Goal: Task Accomplishment & Management: Use online tool/utility

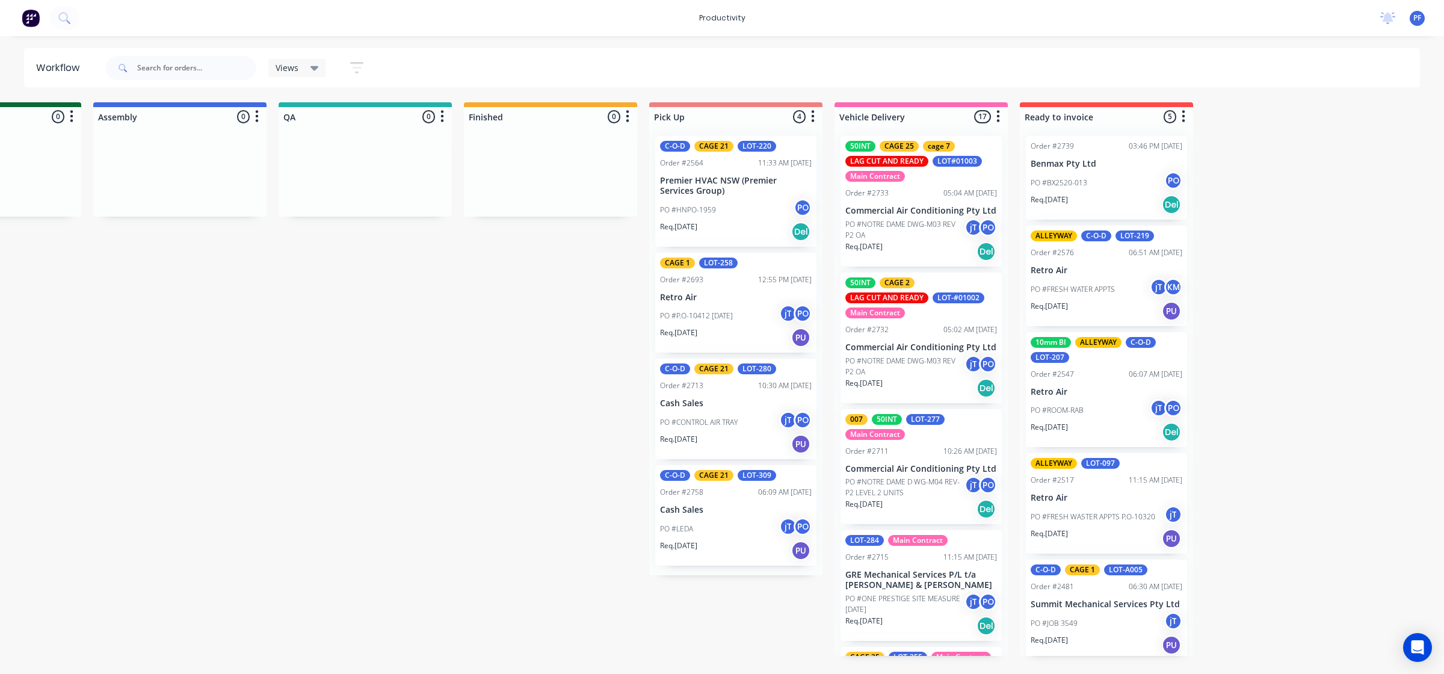
scroll to position [1495, 0]
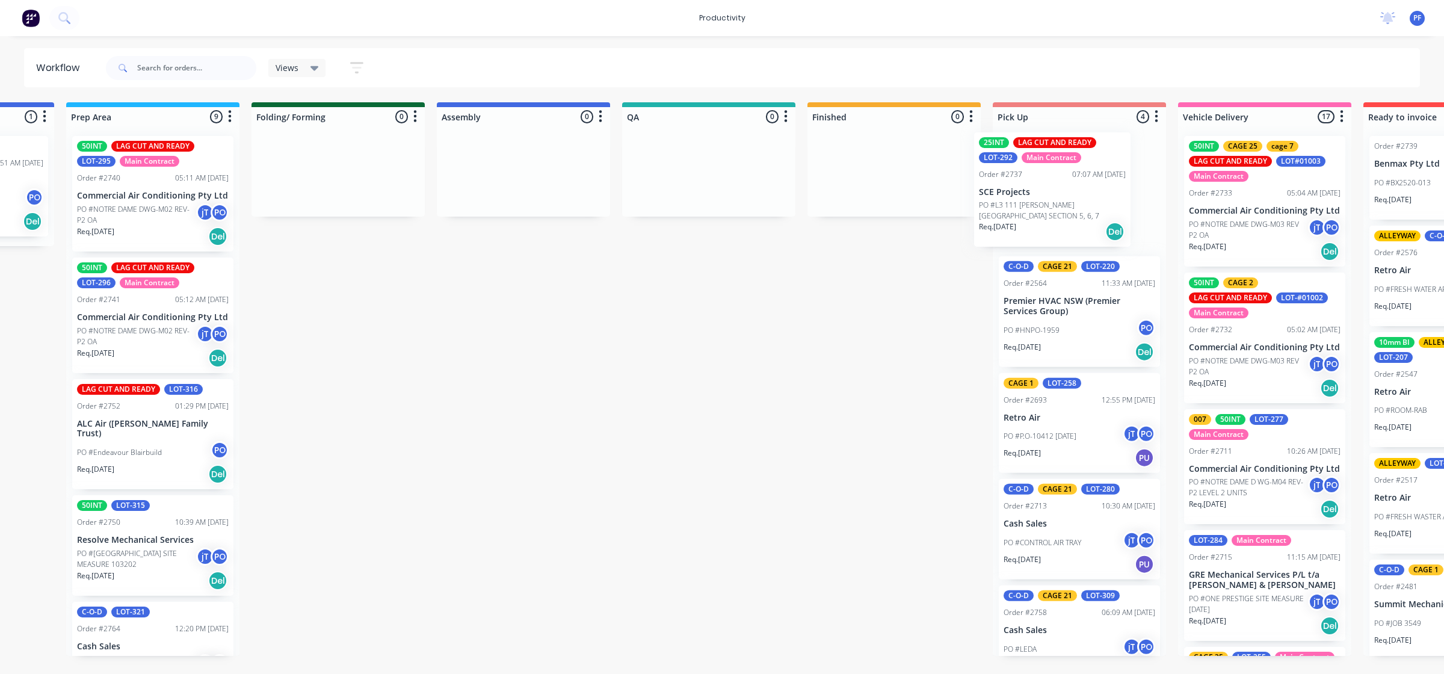
scroll to position [0, 523]
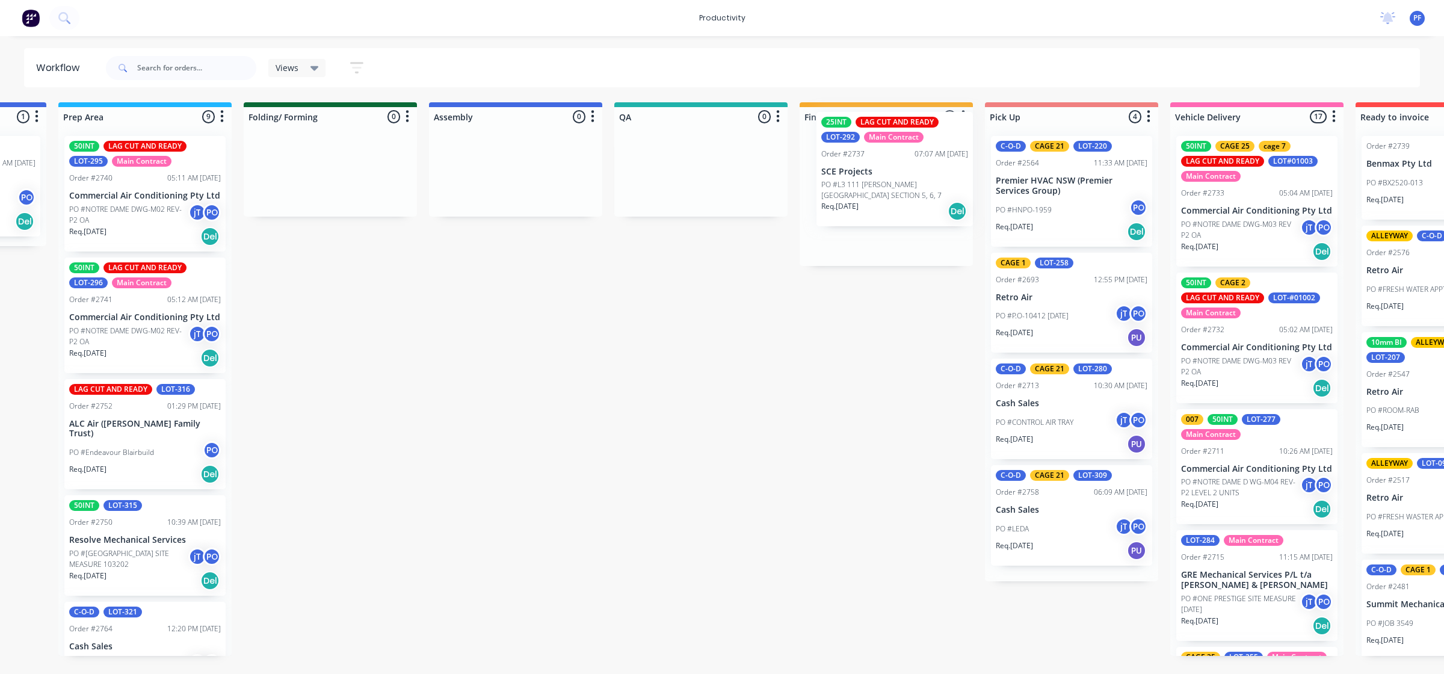
drag, startPoint x: 666, startPoint y: 202, endPoint x: 907, endPoint y: 179, distance: 242.4
click at [907, 179] on div "Submitted 33 Order #240 10:47 AM [DATE] Retro Air PO #Freshwater Apts PO Req. […" at bounding box center [645, 379] width 2355 height 554
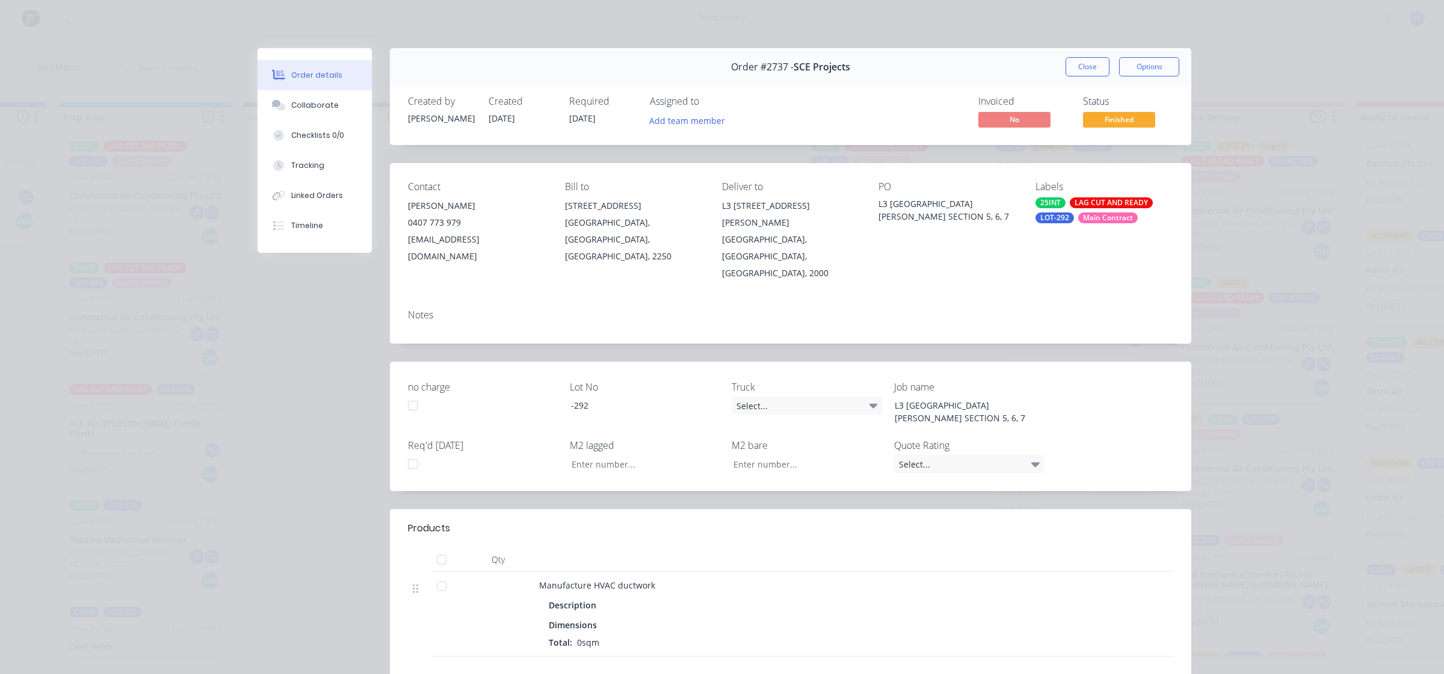
click at [1062, 223] on div "LOT-292" at bounding box center [1054, 217] width 39 height 11
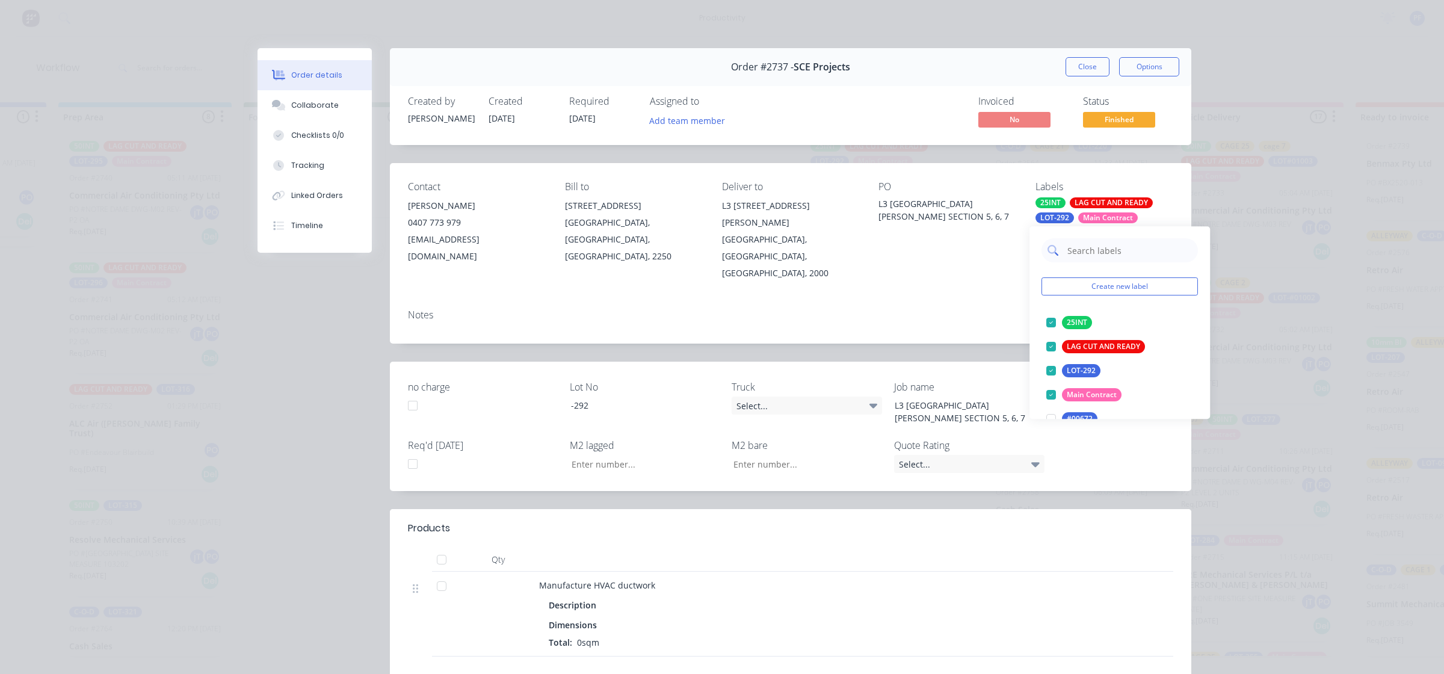
click at [1096, 254] on input "text" at bounding box center [1129, 250] width 126 height 24
type input "cage 30"
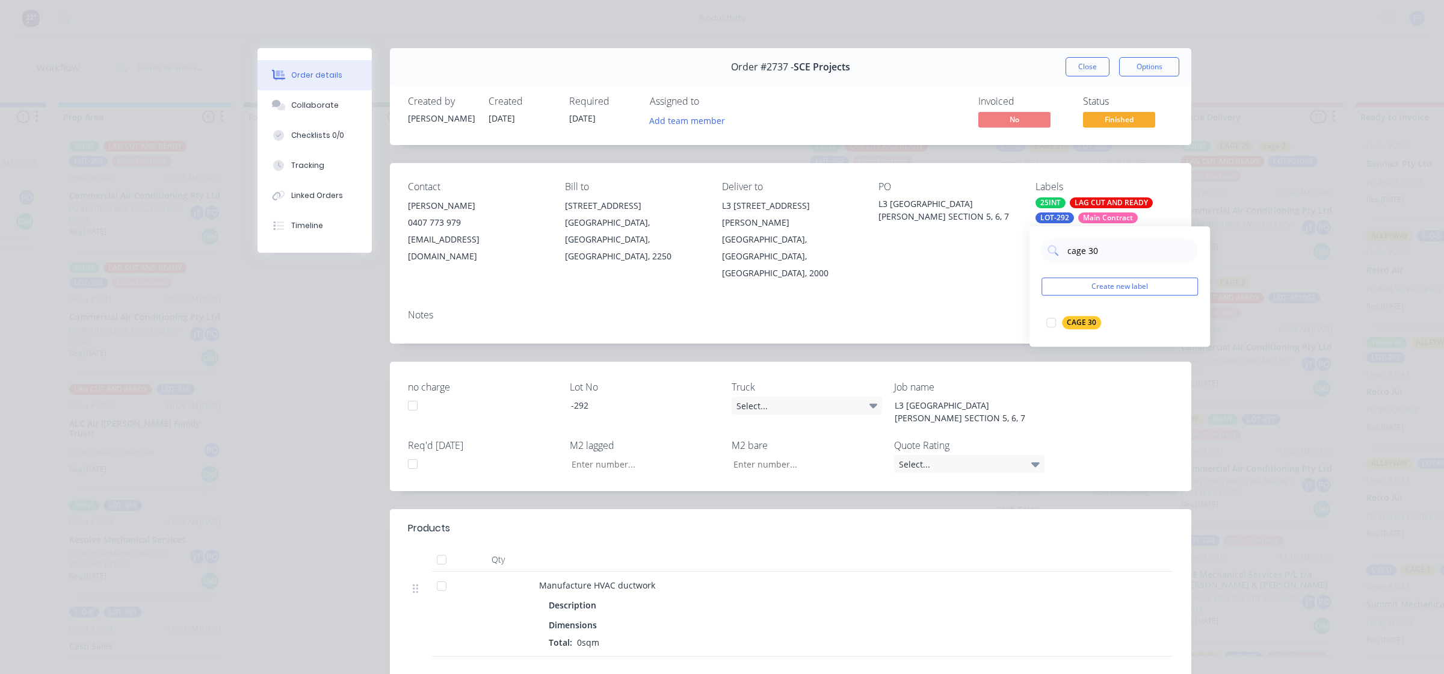
drag, startPoint x: 1048, startPoint y: 322, endPoint x: 1023, endPoint y: 314, distance: 25.9
click at [1048, 322] on div at bounding box center [1051, 322] width 24 height 24
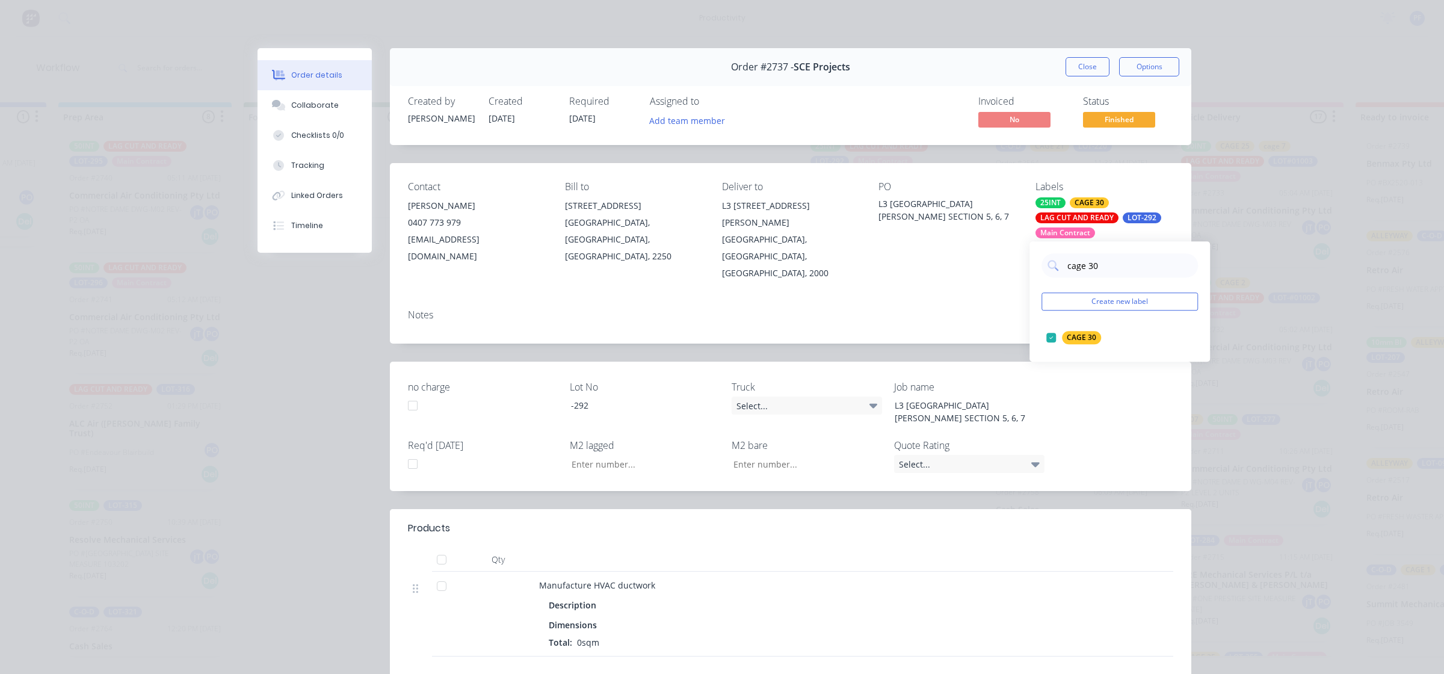
drag, startPoint x: 883, startPoint y: 289, endPoint x: 896, endPoint y: 275, distance: 19.1
click at [892, 279] on div "Contact Phil Shaw 0407 773 979 phil@sceprojects.com.au Bill to Unit 12 218 Wise…" at bounding box center [790, 253] width 801 height 180
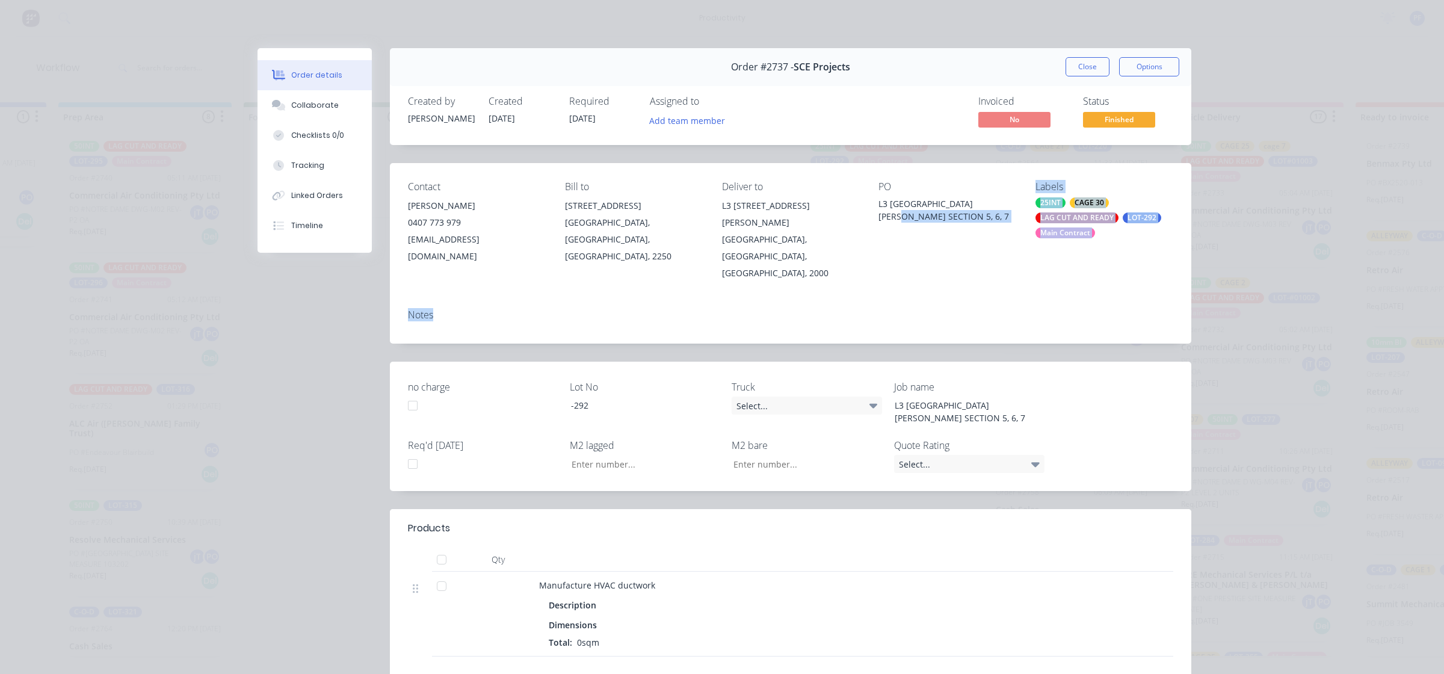
drag, startPoint x: 896, startPoint y: 275, endPoint x: 1065, endPoint y: 61, distance: 272.4
click at [1050, 64] on div "Order #2737 - SCE Projects Close Options" at bounding box center [790, 67] width 801 height 38
click at [1072, 63] on button "Close" at bounding box center [1087, 66] width 44 height 19
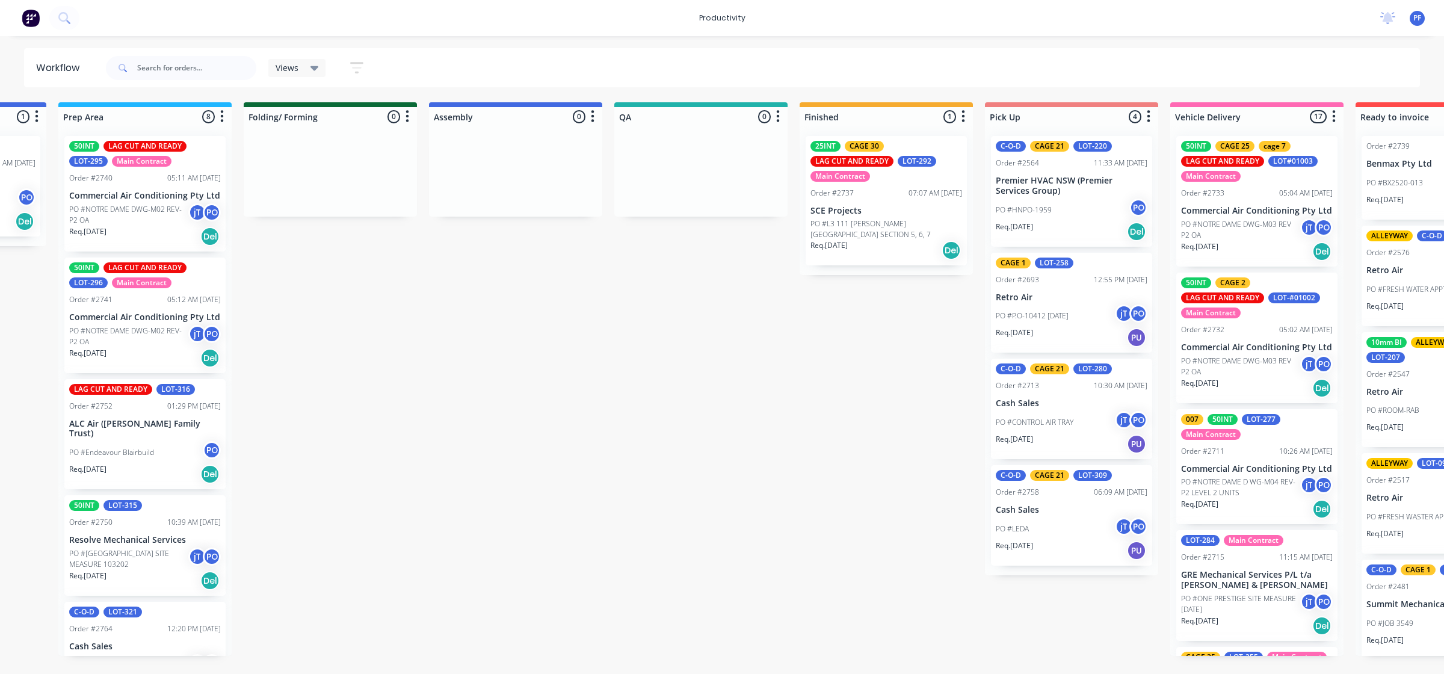
drag, startPoint x: 1072, startPoint y: 63, endPoint x: 758, endPoint y: 314, distance: 401.5
click at [757, 317] on div "Submitted 33 Order #240 10:47 AM 24/09/24 Retro Air PO #Freshwater Apts PO Req.…" at bounding box center [645, 379] width 2355 height 554
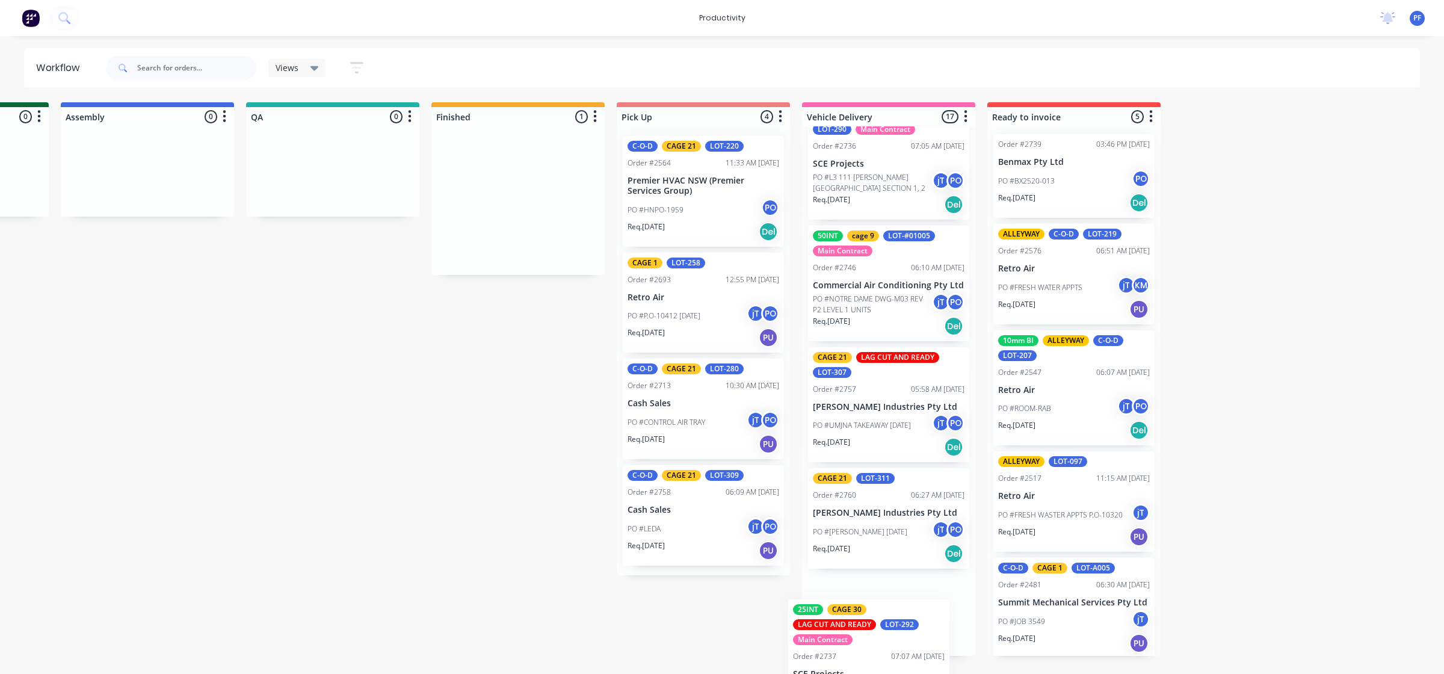
scroll to position [1630, 0]
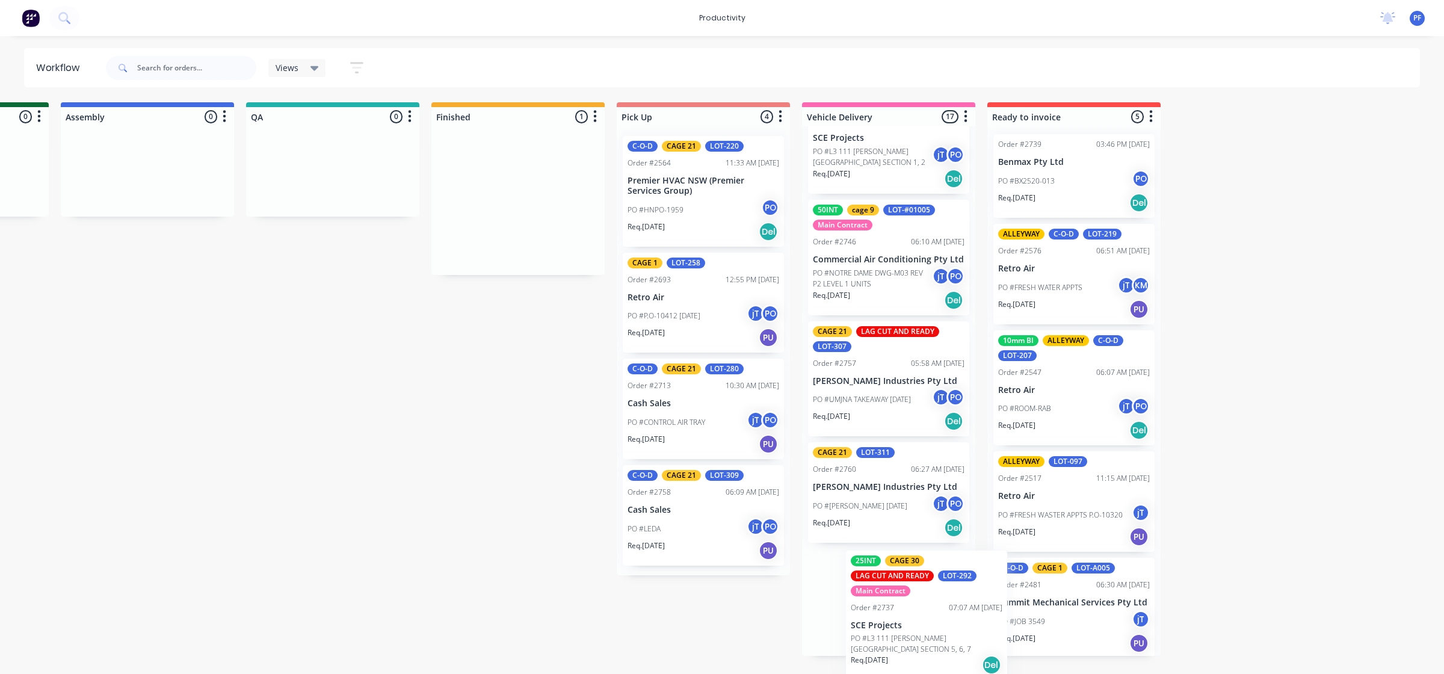
drag, startPoint x: 858, startPoint y: 203, endPoint x: 875, endPoint y: 614, distance: 411.3
click at [875, 614] on div "Submitted 33 Order #240 10:47 AM 24/09/24 Retro Air PO #Freshwater Apts PO Req.…" at bounding box center [276, 379] width 2355 height 554
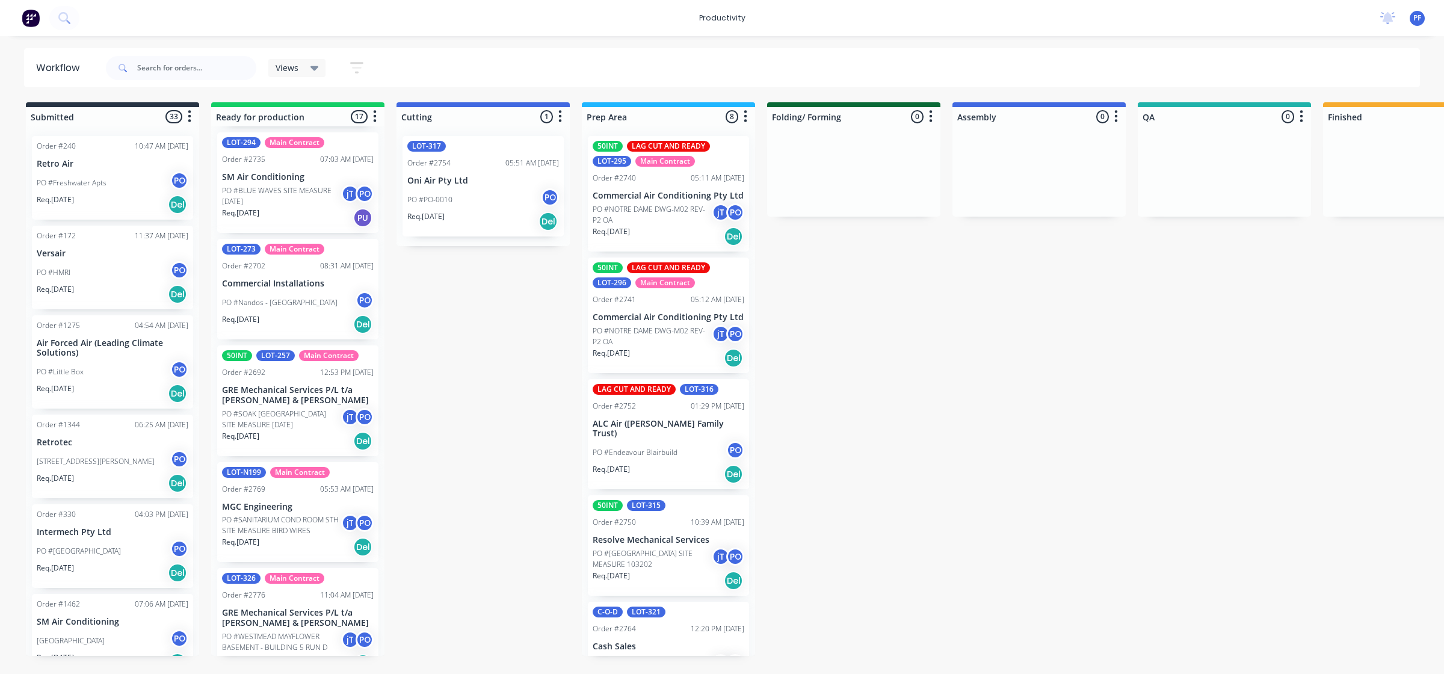
scroll to position [0, 911]
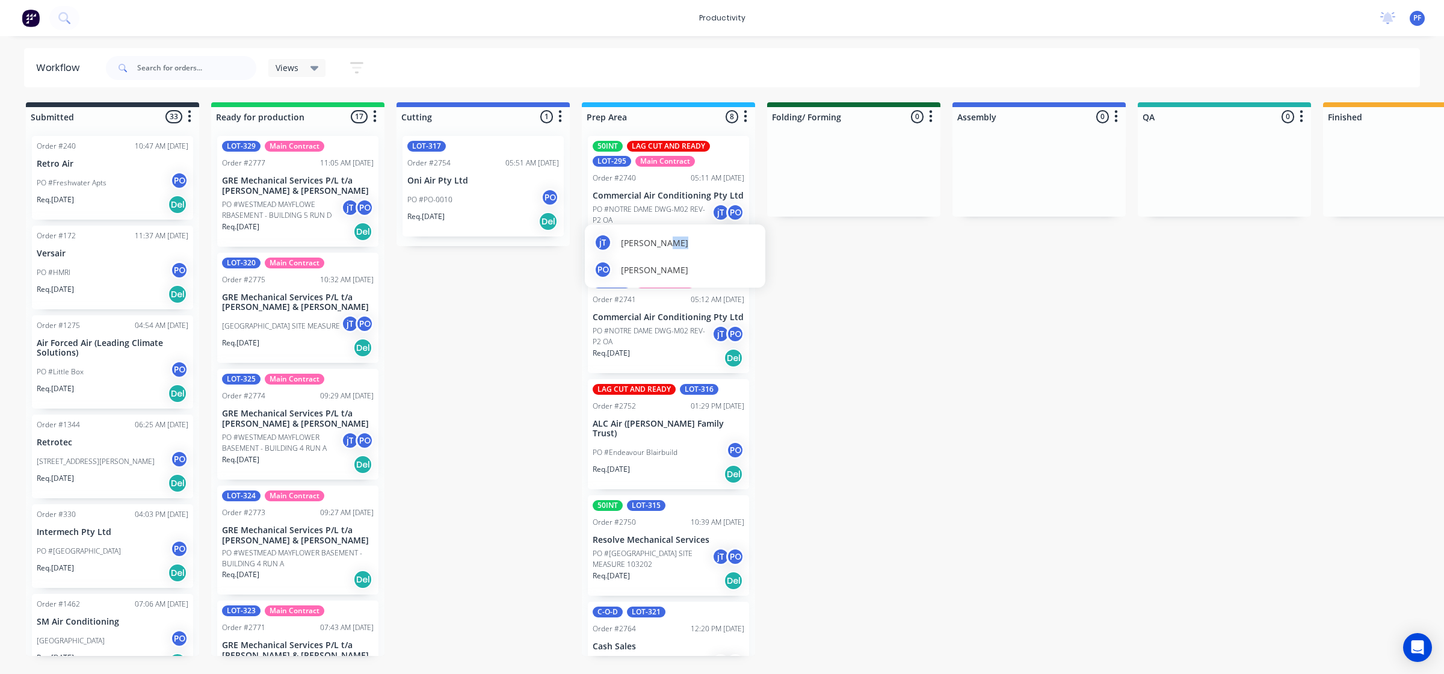
drag, startPoint x: 661, startPoint y: 229, endPoint x: 720, endPoint y: 226, distance: 59.7
click at [717, 227] on div "jT joshua Turner PO Pat O'Mullane" at bounding box center [675, 255] width 180 height 63
click at [772, 226] on body "productivity productivity Workflow Planner Delivery Scheduling Timesheets No ne…" at bounding box center [722, 301] width 1444 height 602
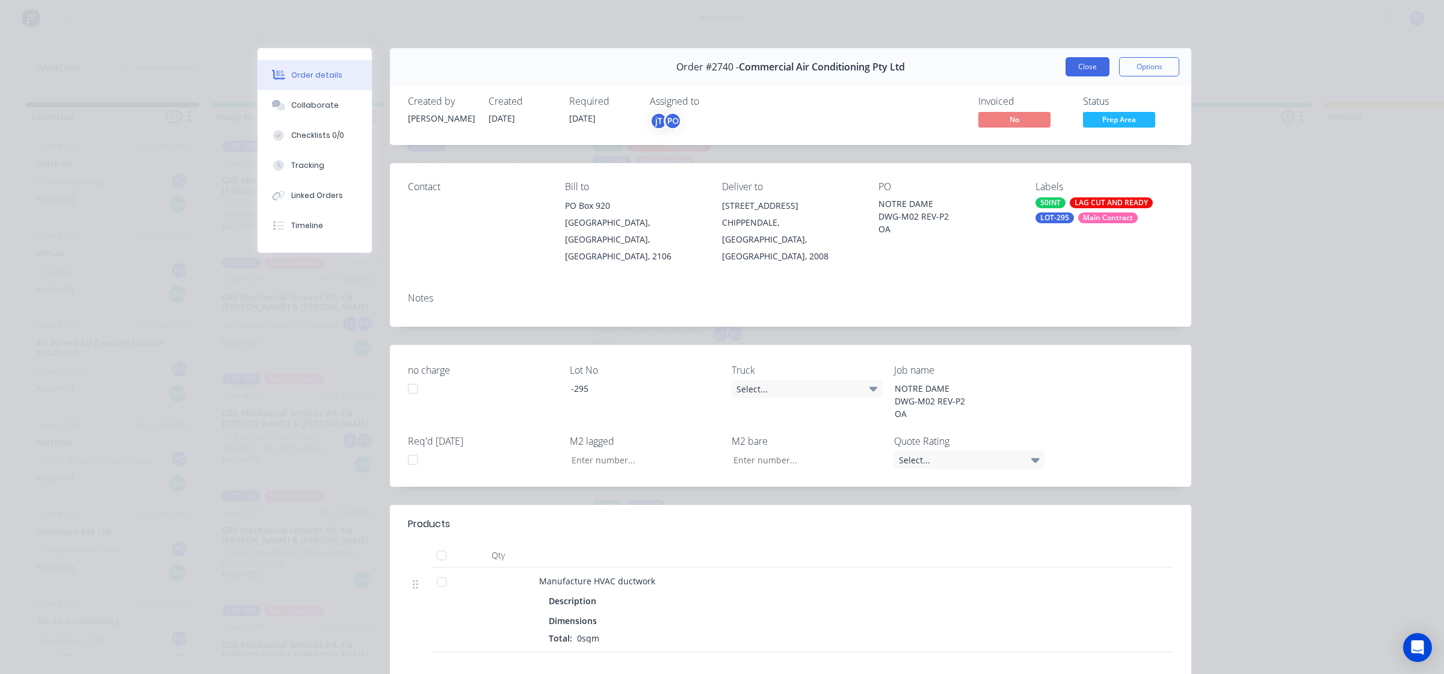
click at [1087, 68] on button "Close" at bounding box center [1087, 66] width 44 height 19
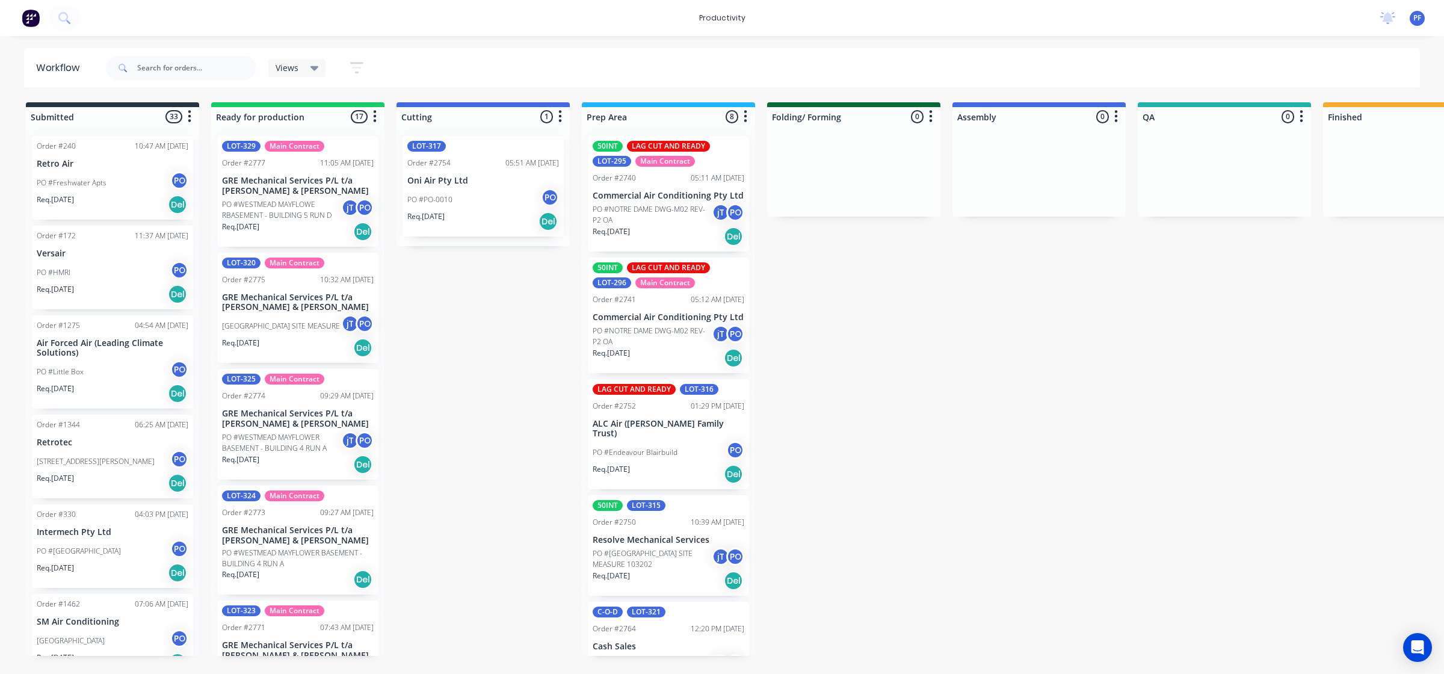
drag, startPoint x: 615, startPoint y: 190, endPoint x: 794, endPoint y: 176, distance: 179.3
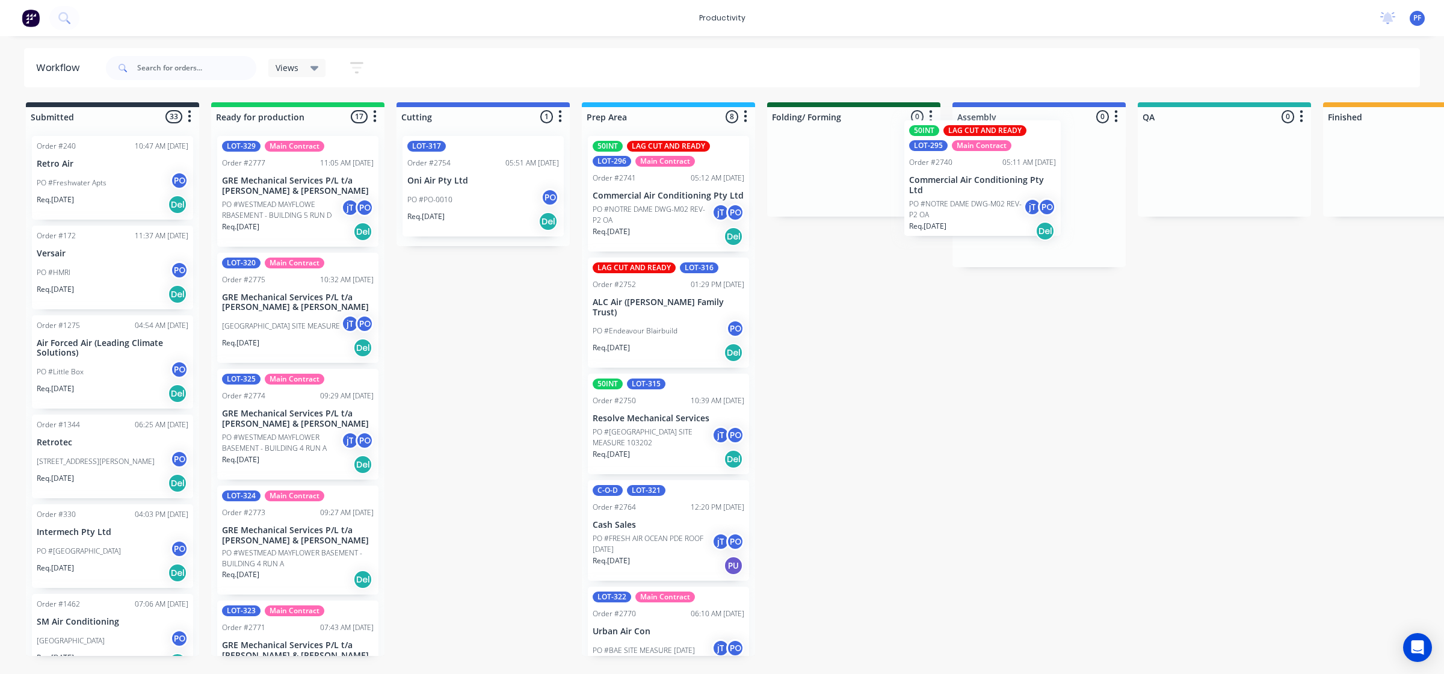
drag, startPoint x: 728, startPoint y: 172, endPoint x: 1129, endPoint y: 136, distance: 402.9
click at [1110, 139] on div "Submitted 33 Order #240 10:47 AM [DATE] Retro Air PO #Freshwater Apts PO Req. […" at bounding box center [1168, 379] width 2355 height 554
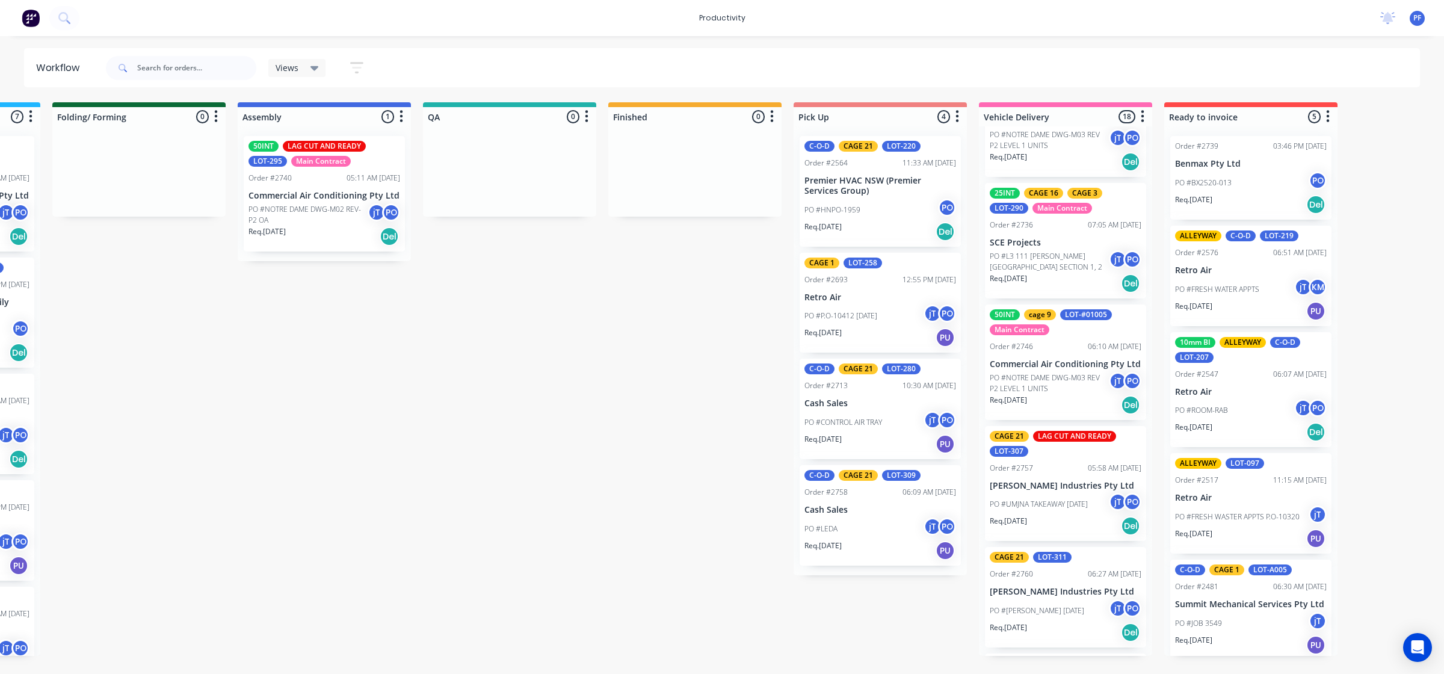
scroll to position [1630, 0]
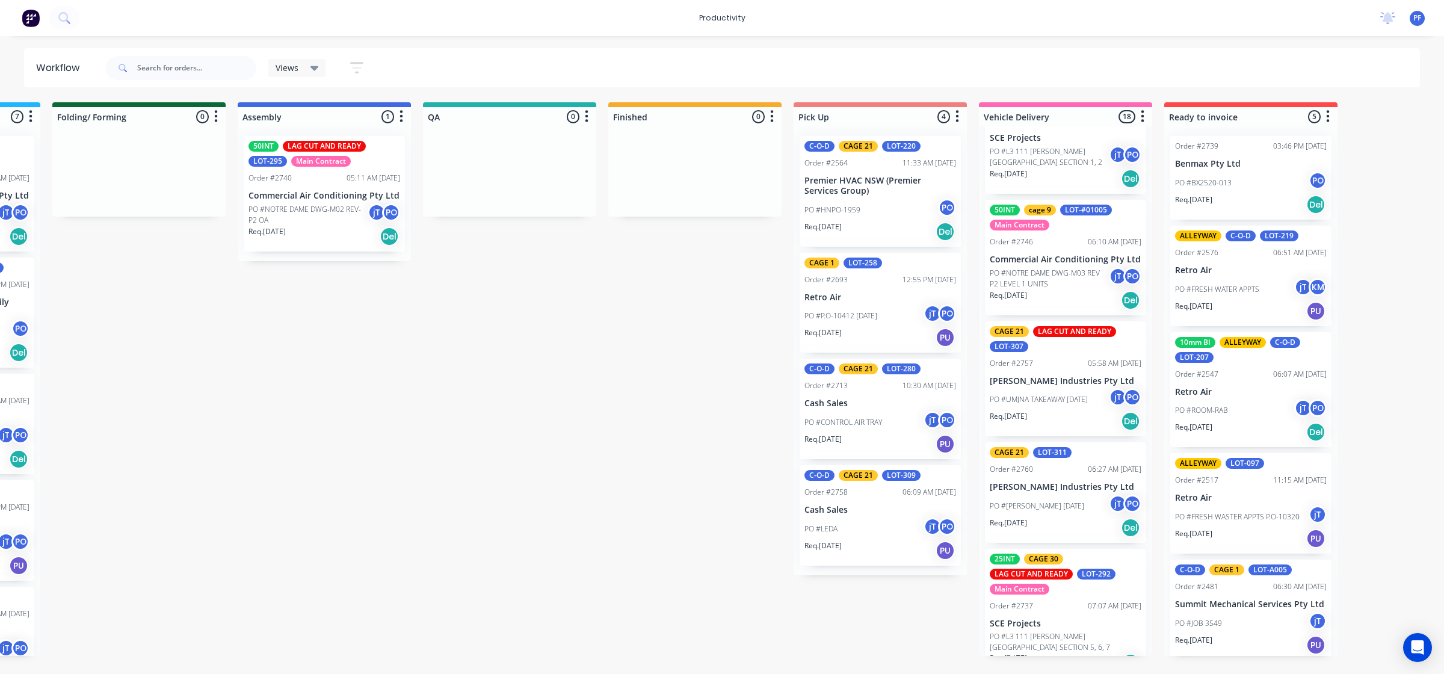
click at [1066, 631] on p "PO #L3 111 [PERSON_NAME][GEOGRAPHIC_DATA] SECTION 5, 6, 7" at bounding box center [1066, 642] width 152 height 22
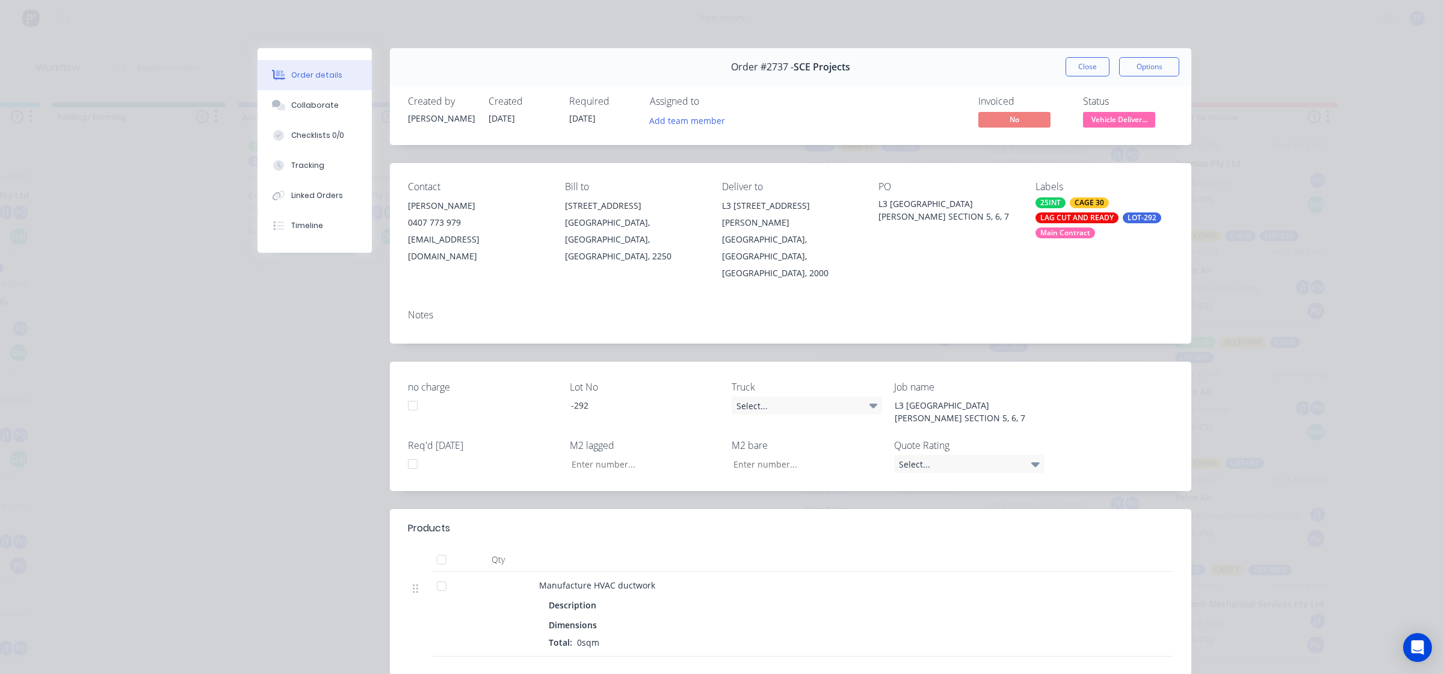
click at [1111, 212] on div "25INT CAGE 30 LAG CUT AND READY LOT-292 Main Contract" at bounding box center [1104, 217] width 138 height 41
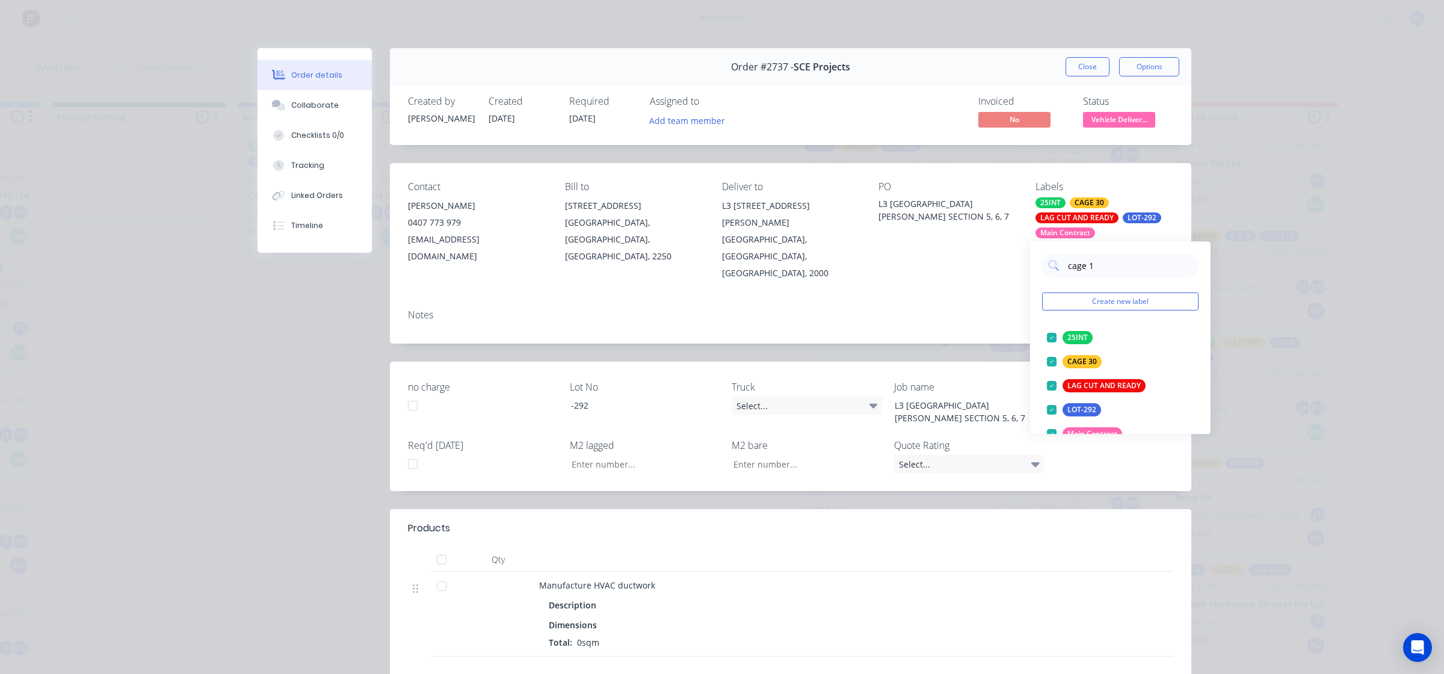
type input "cage 11"
click at [1053, 344] on div at bounding box center [1052, 337] width 24 height 24
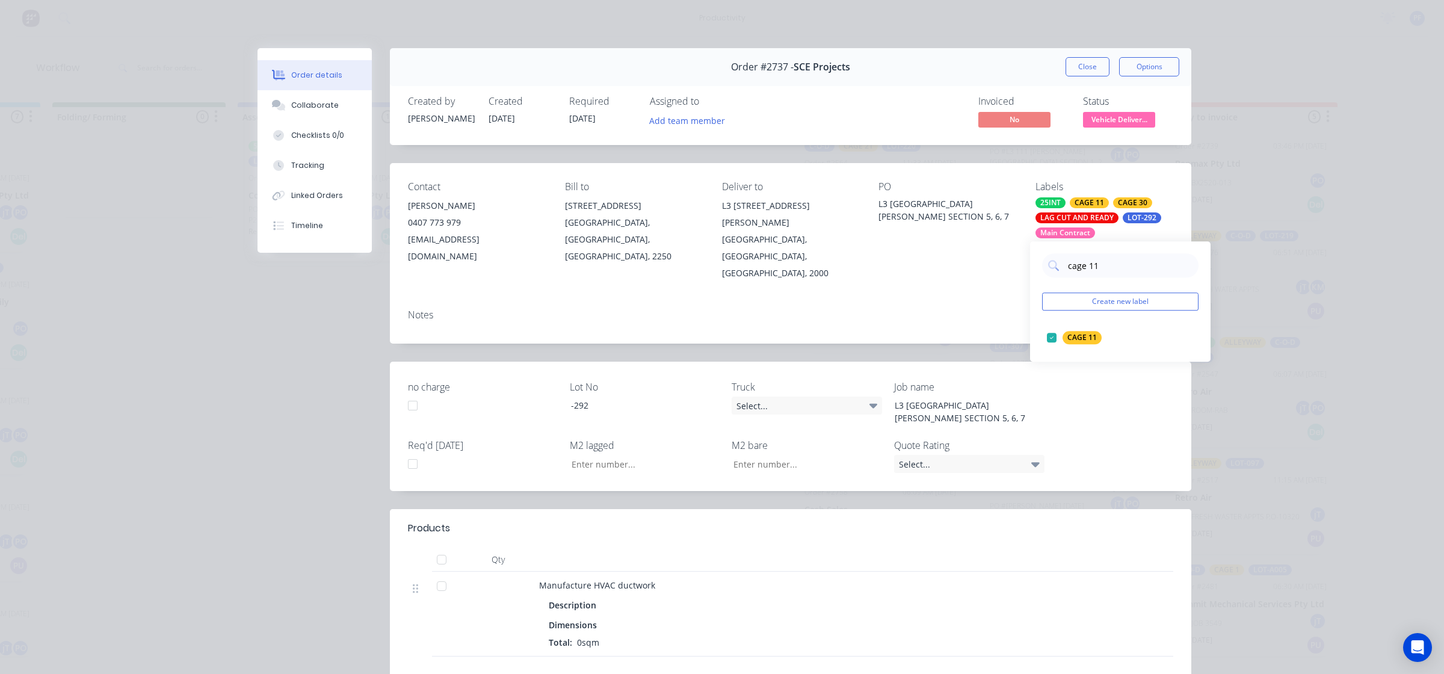
click at [987, 302] on div "Notes" at bounding box center [790, 322] width 801 height 44
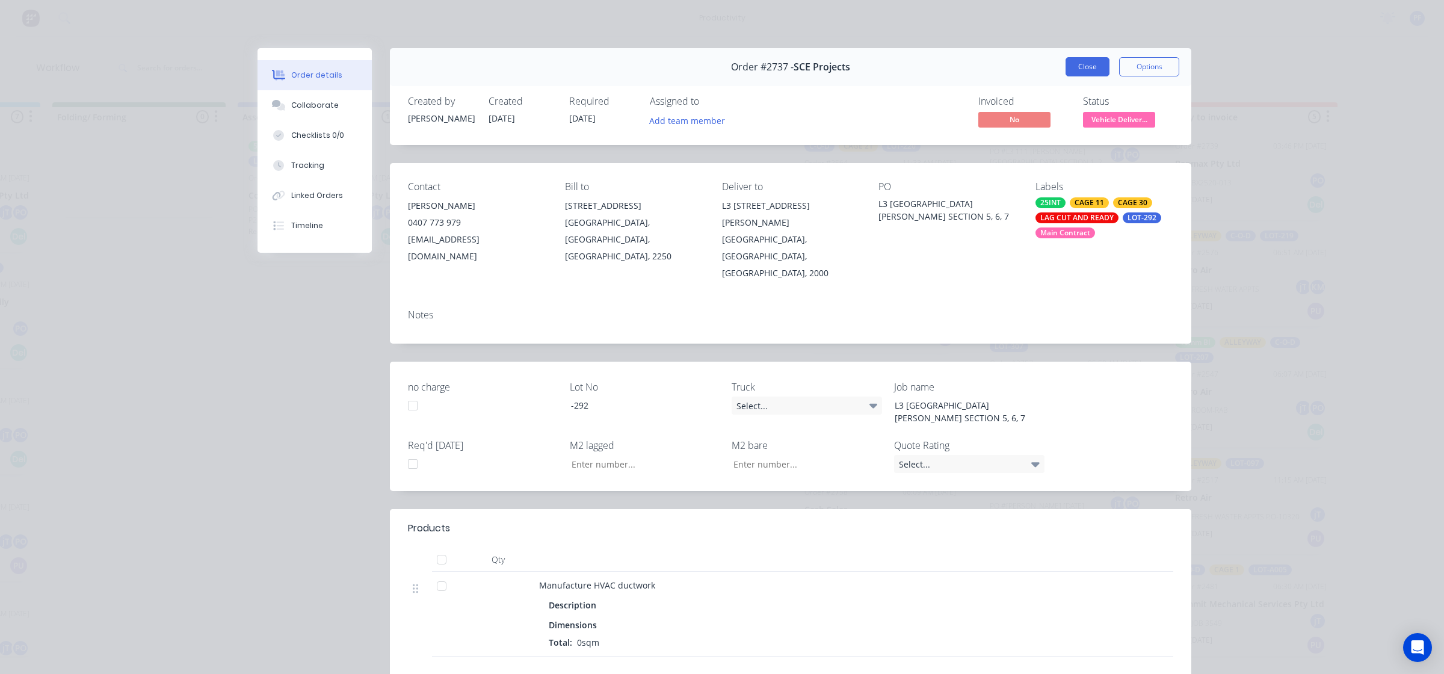
click at [1081, 67] on button "Close" at bounding box center [1087, 66] width 44 height 19
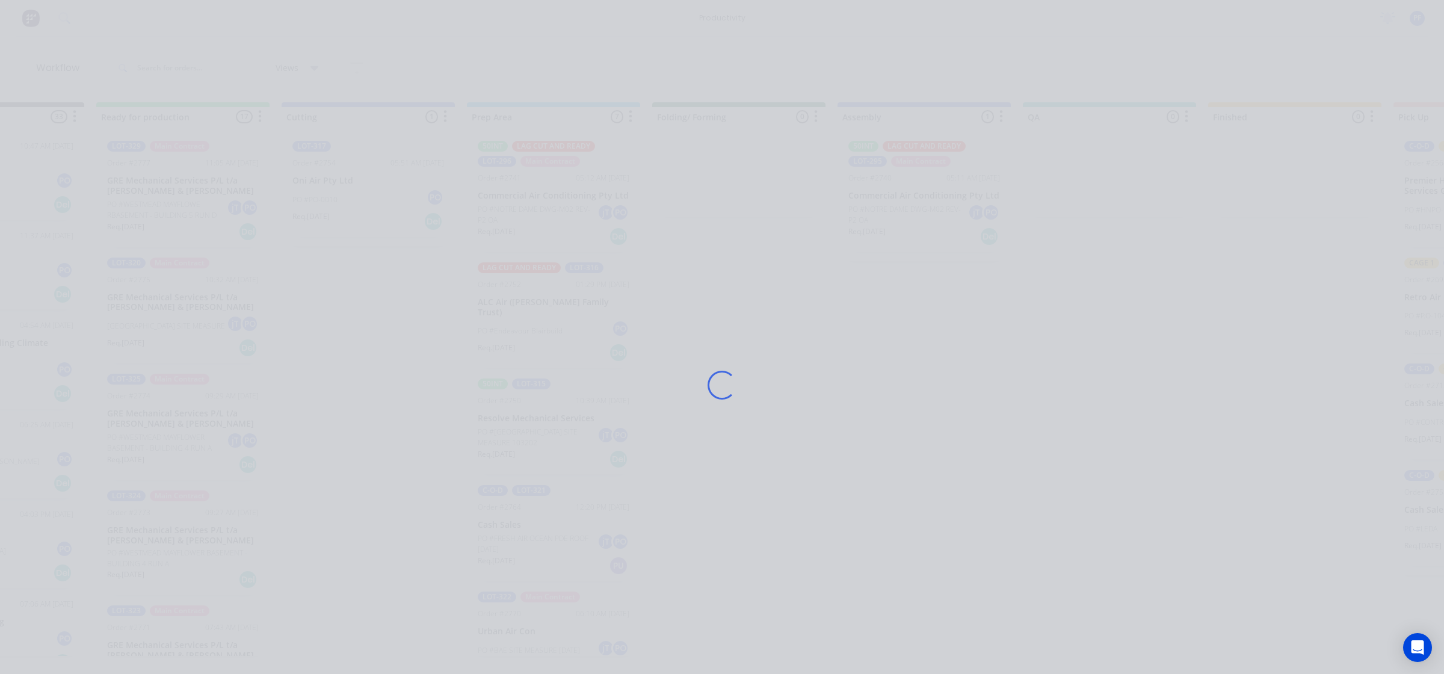
scroll to position [0, 105]
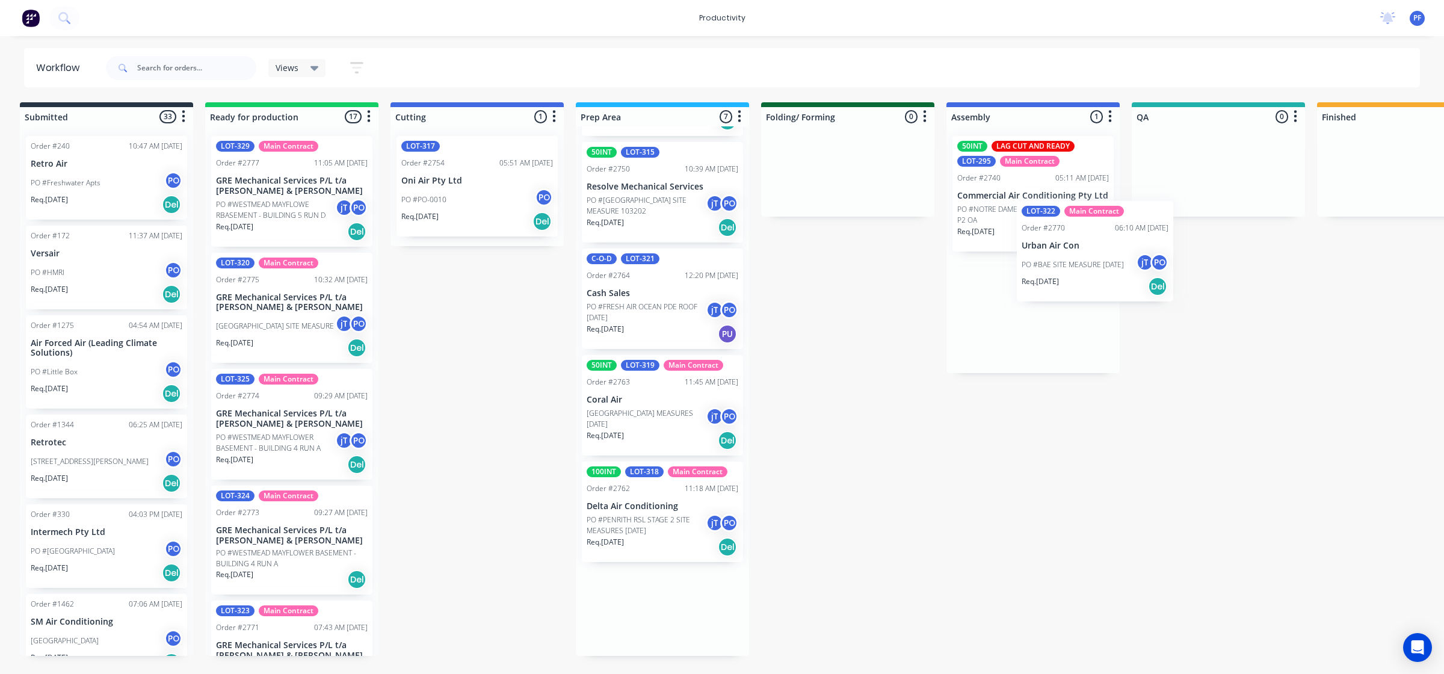
scroll to position [0, 8]
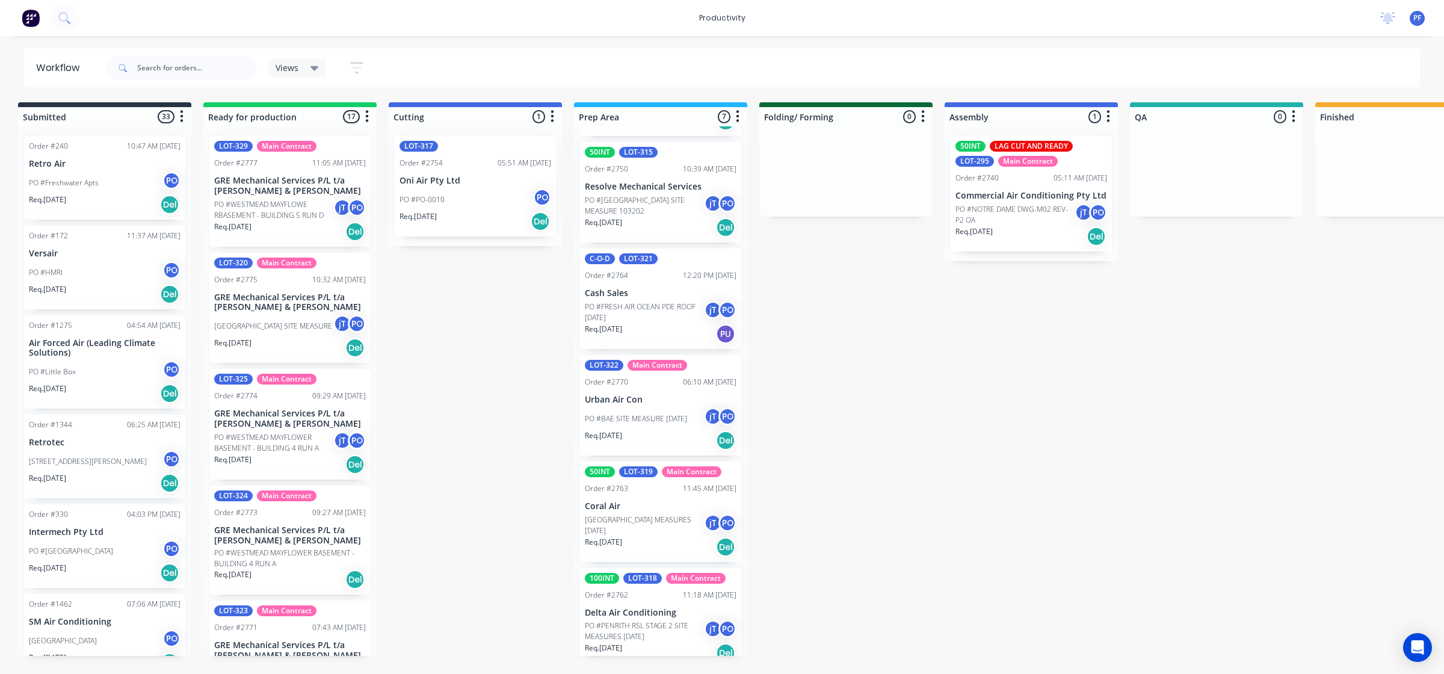
drag, startPoint x: 1039, startPoint y: 305, endPoint x: 853, endPoint y: 383, distance: 201.5
click at [960, 369] on div "Submitted 33 Order #240 10:47 AM [DATE] Retro Air PO #Freshwater Apts PO Req. […" at bounding box center [1160, 379] width 2355 height 554
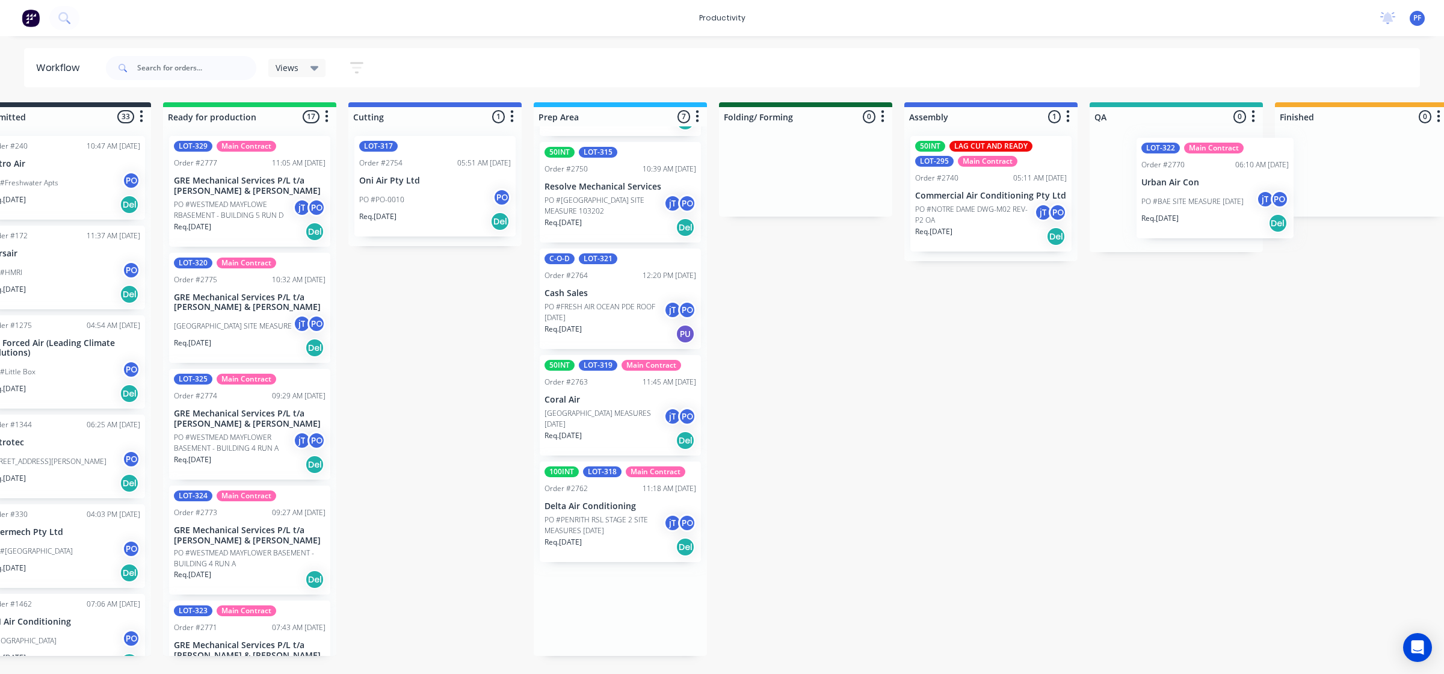
drag, startPoint x: 683, startPoint y: 393, endPoint x: 1156, endPoint y: 182, distance: 518.4
click at [1182, 182] on div "Submitted 33 Order #240 10:47 AM [DATE] Retro Air PO #Freshwater Apts PO Req. […" at bounding box center [1120, 379] width 2355 height 554
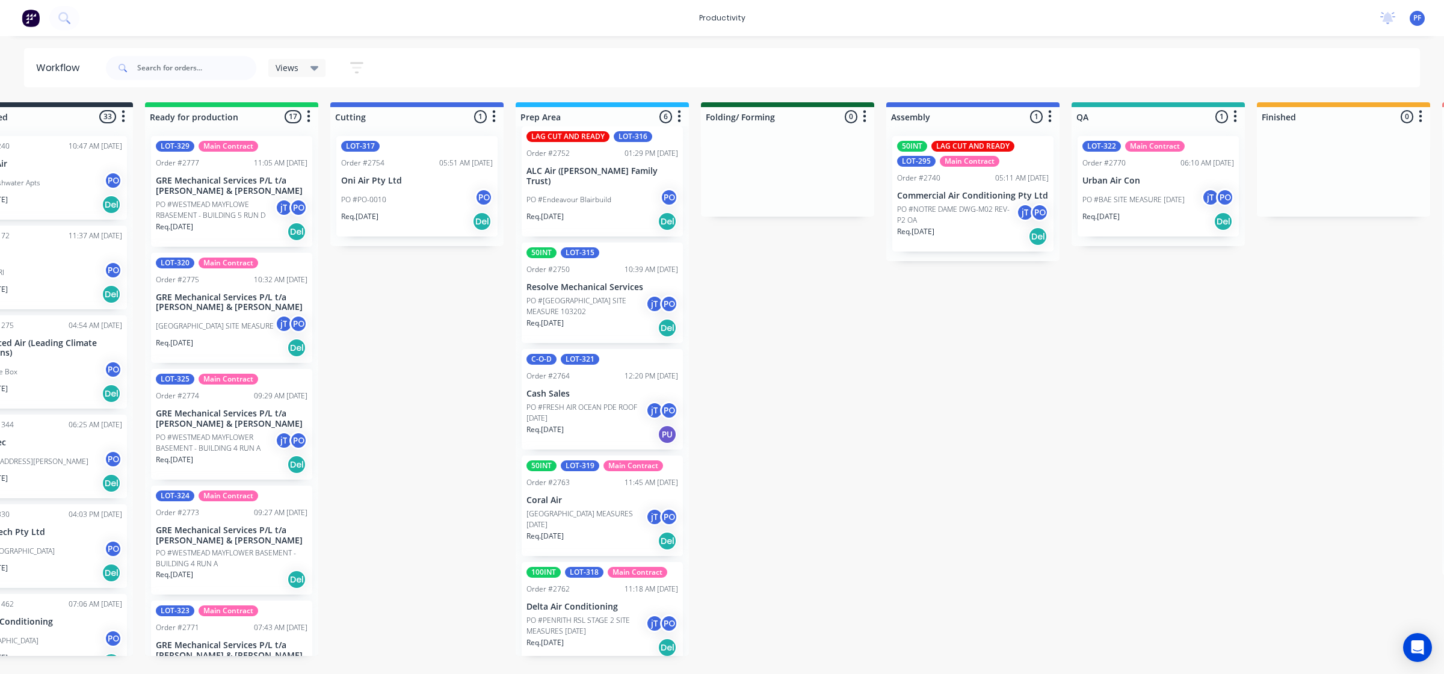
scroll to position [125, 0]
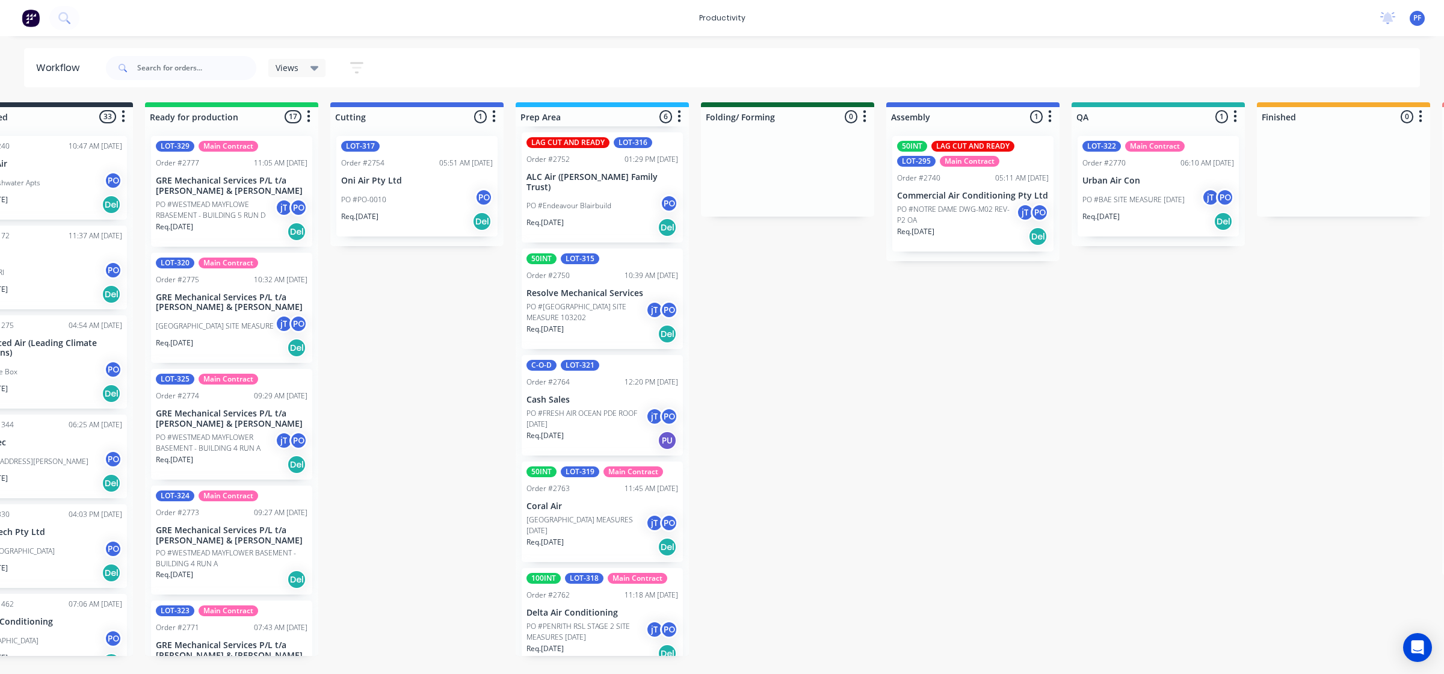
click at [1135, 187] on div "LOT-322 Main Contract Order #2770 06:10 AM 04/09/25 Urban Air Con PO #BAE SITE …" at bounding box center [1158, 186] width 161 height 100
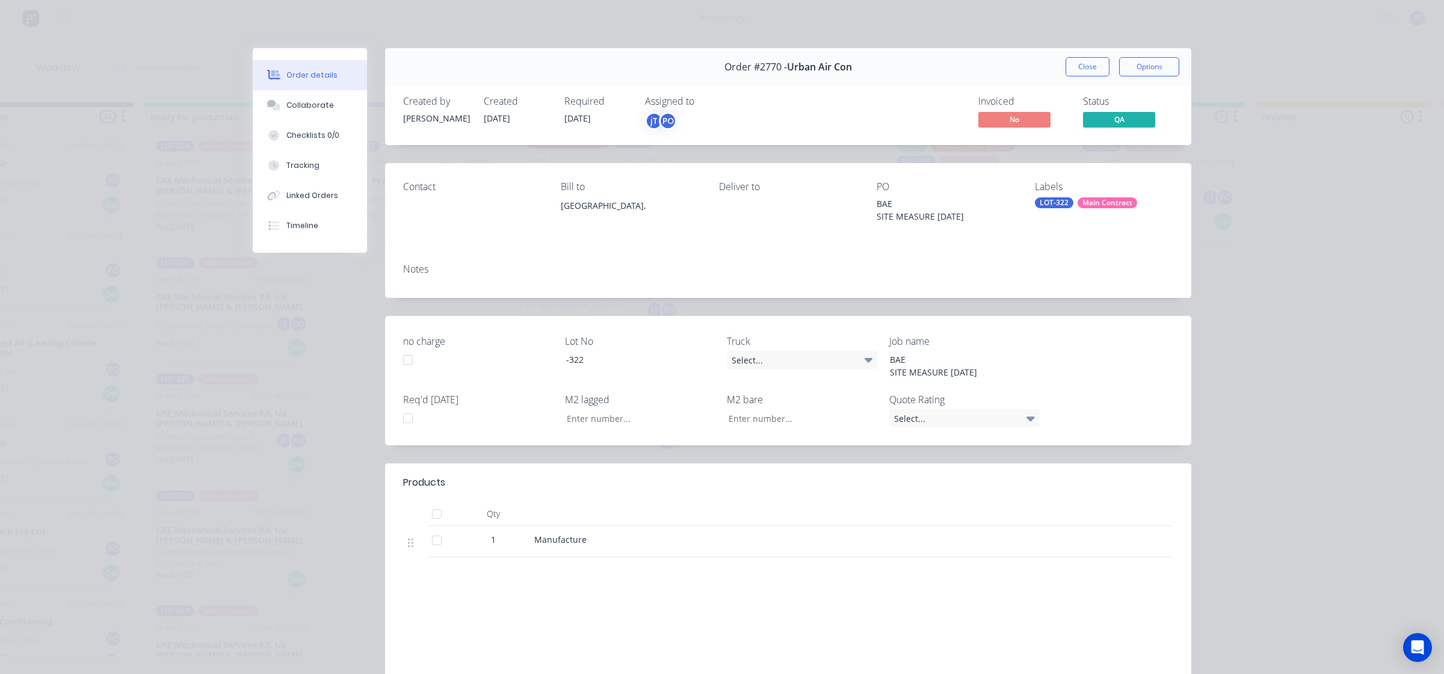
drag, startPoint x: 1053, startPoint y: 203, endPoint x: 1073, endPoint y: 208, distance: 19.8
click at [1053, 202] on div "LOT-322" at bounding box center [1054, 202] width 39 height 11
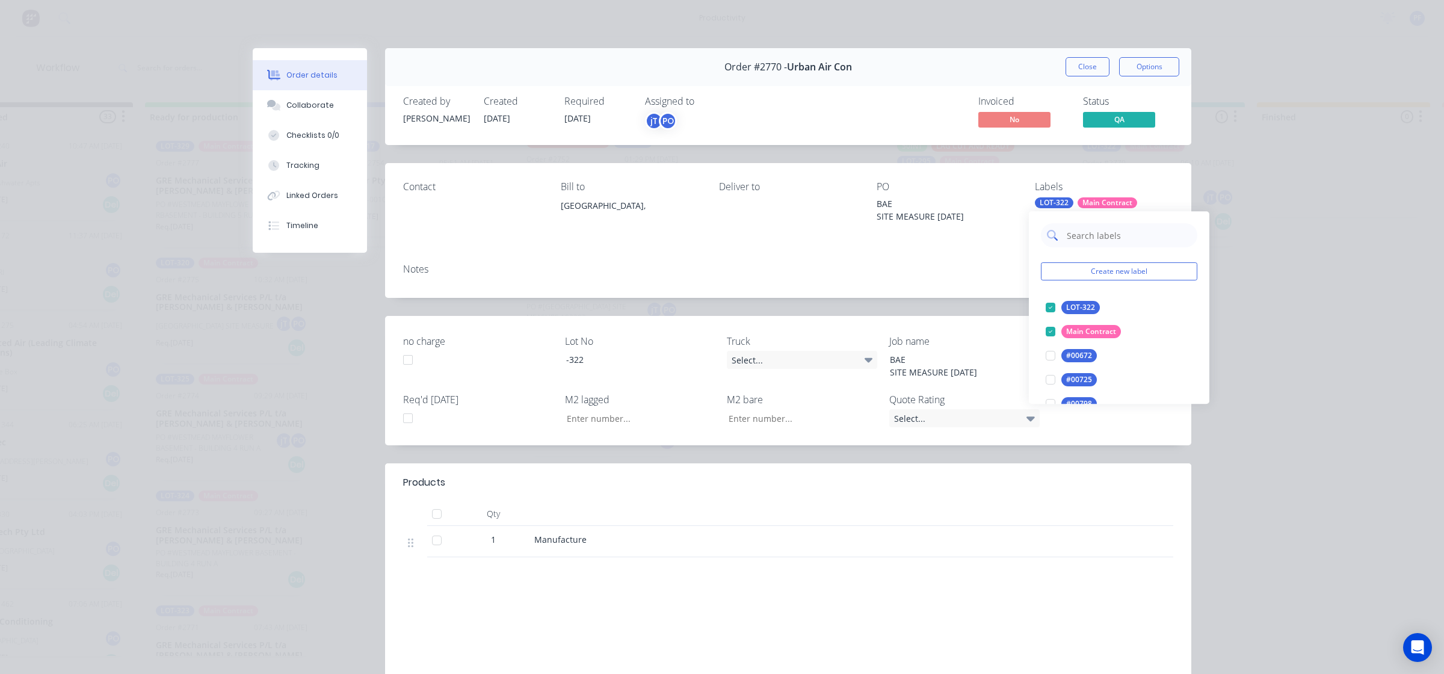
click at [1105, 241] on input "text" at bounding box center [1128, 235] width 126 height 24
type input "cage 18"
click at [1052, 306] on div at bounding box center [1050, 307] width 24 height 24
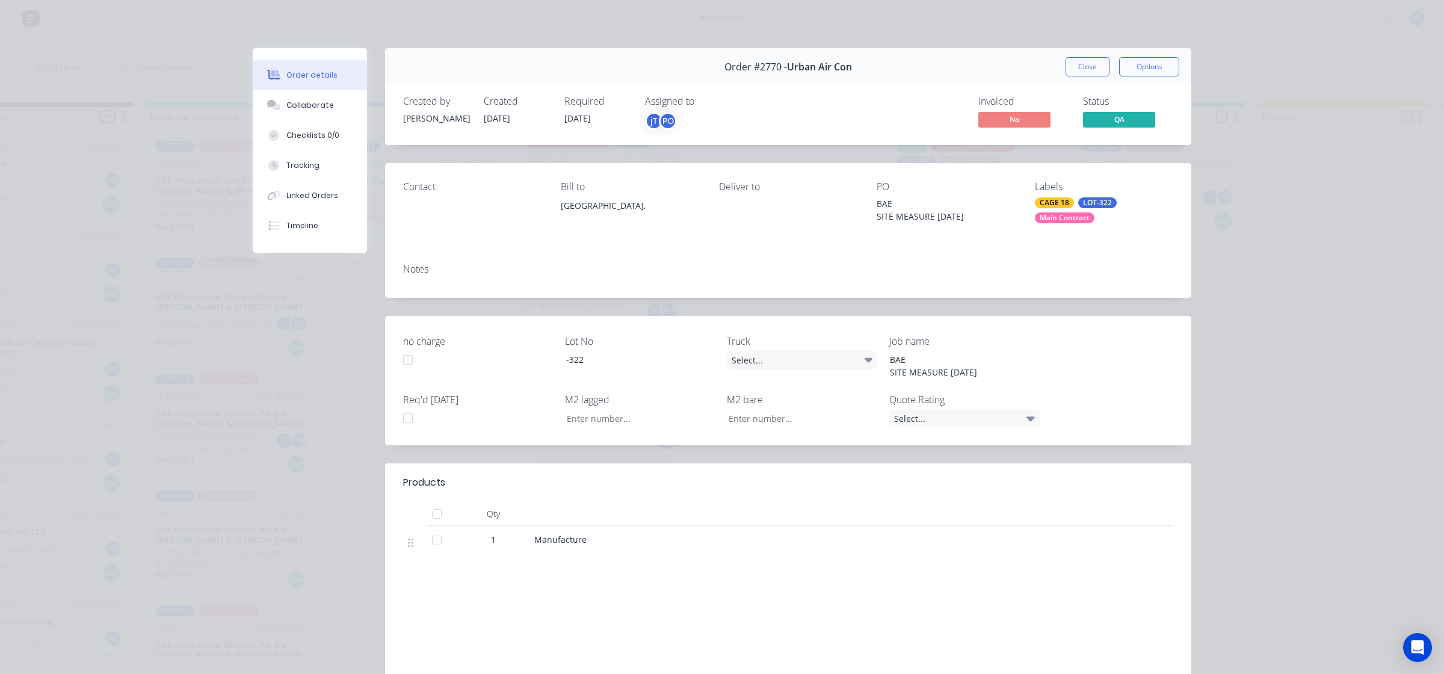
drag, startPoint x: 921, startPoint y: 256, endPoint x: 984, endPoint y: 208, distance: 79.4
click at [919, 256] on div "Notes" at bounding box center [788, 276] width 806 height 44
click at [1075, 76] on div "Order #2770 - Urban Air Con Close Options" at bounding box center [788, 67] width 806 height 38
click at [1075, 73] on button "Close" at bounding box center [1087, 66] width 44 height 19
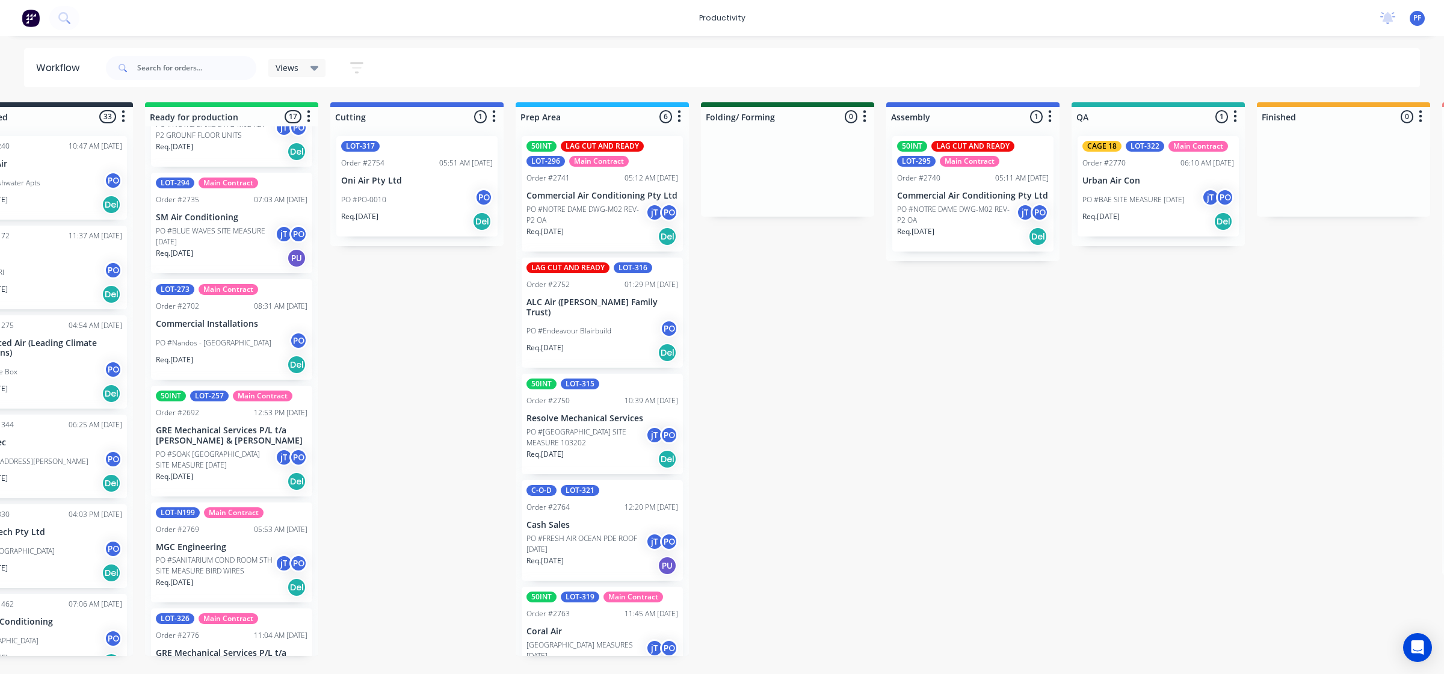
scroll to position [1358, 0]
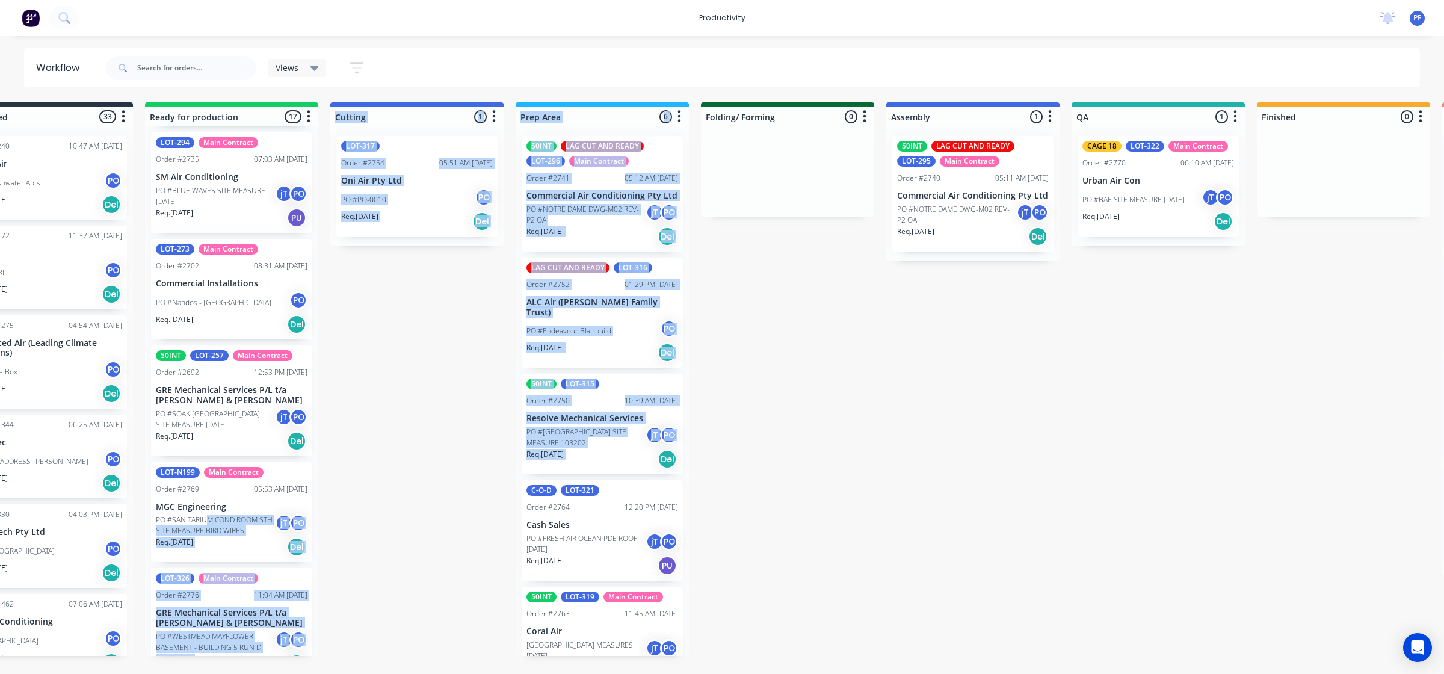
drag, startPoint x: 212, startPoint y: 509, endPoint x: 669, endPoint y: 432, distance: 463.7
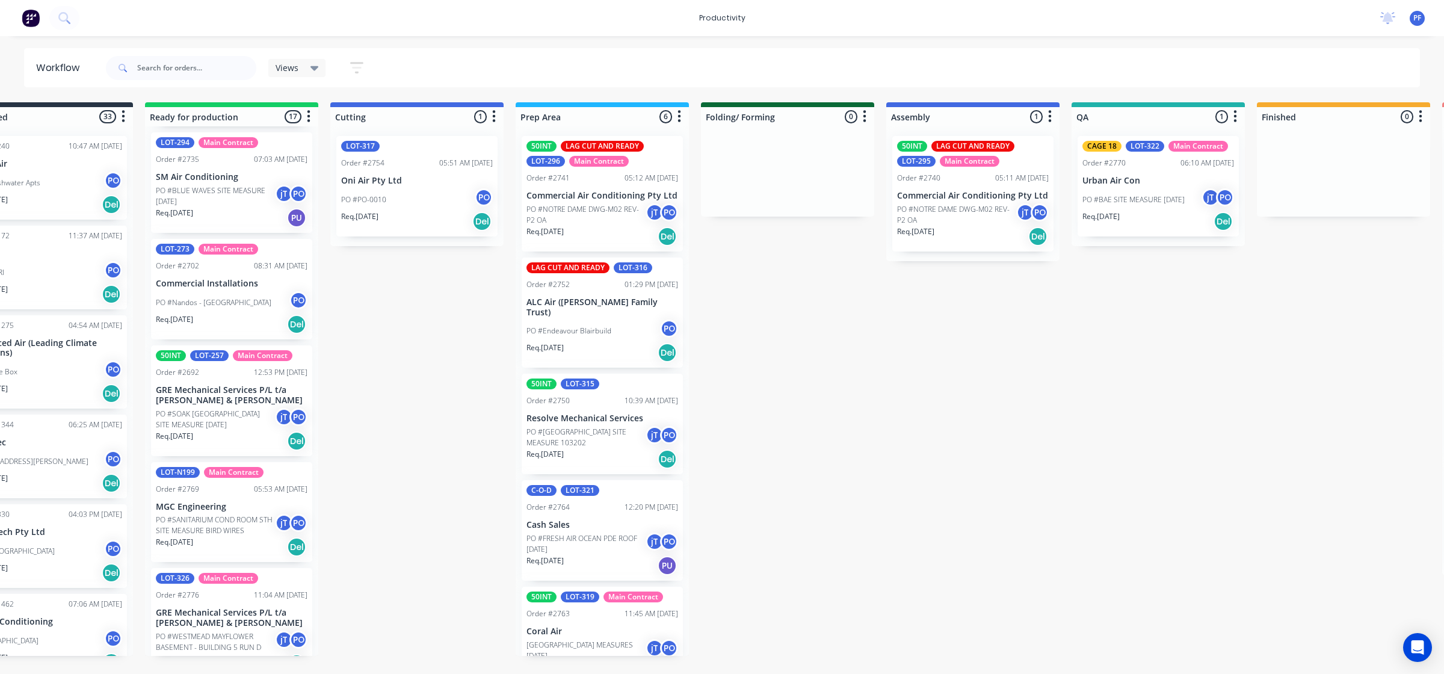
click at [354, 468] on div "Submitted 33 Order #240 10:47 AM 24/09/24 Retro Air PO #Freshwater Apts PO Req.…" at bounding box center [1102, 379] width 2355 height 554
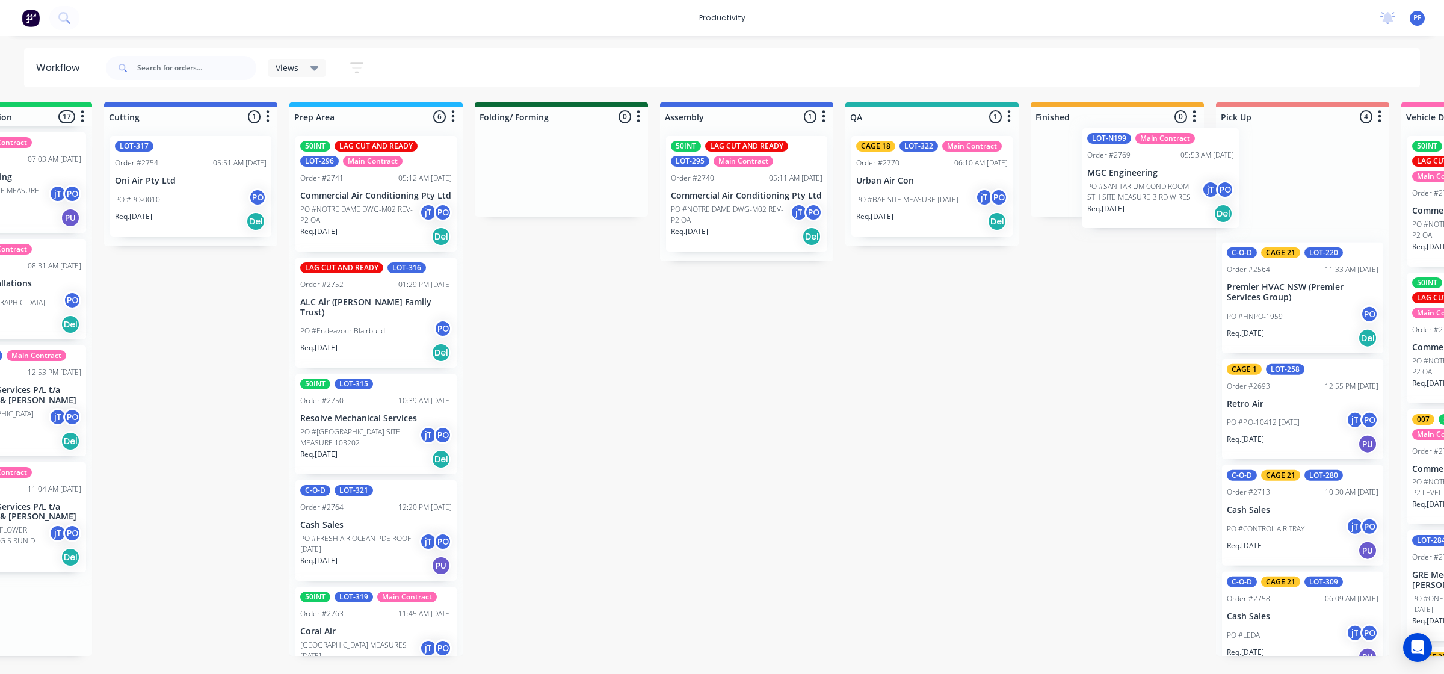
scroll to position [0, 354]
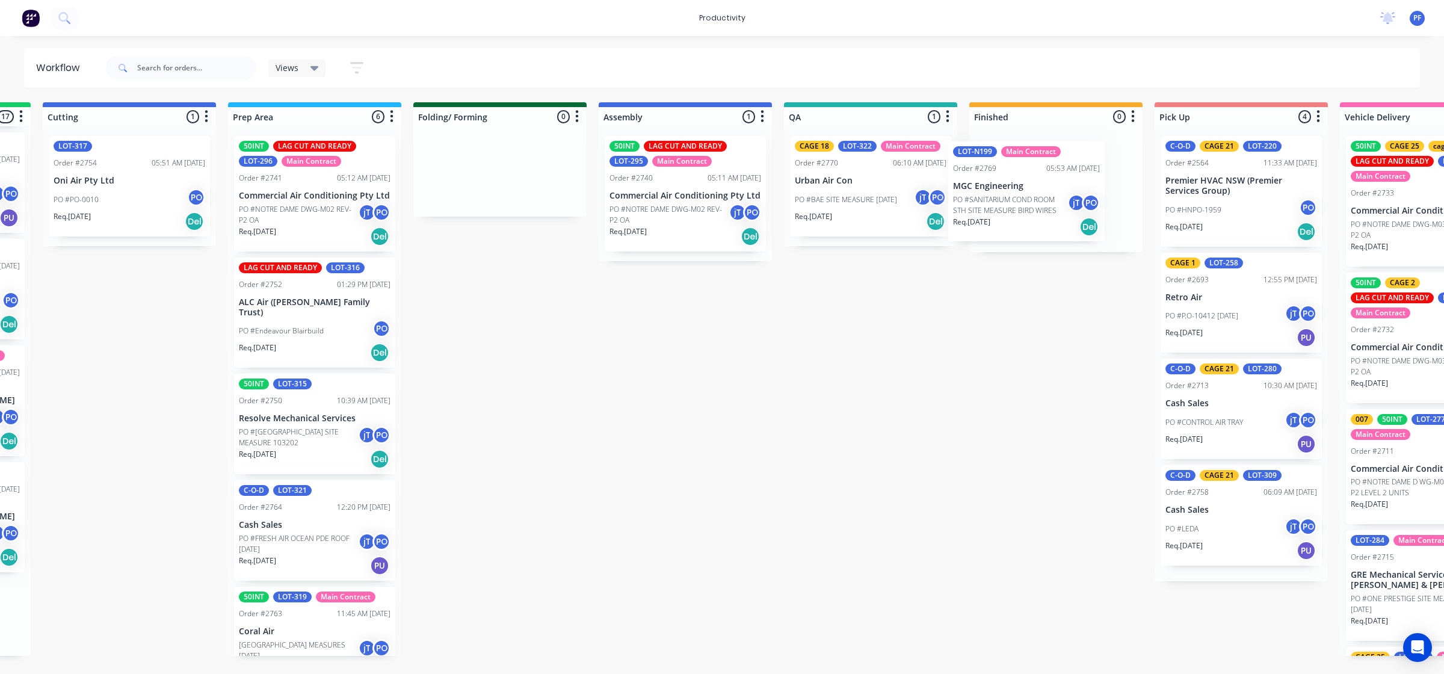
drag, startPoint x: 184, startPoint y: 505, endPoint x: 990, endPoint y: 190, distance: 865.3
click at [981, 191] on div "Submitted 33 Order #240 10:47 AM 24/09/24 Retro Air PO #Freshwater Apts PO Req.…" at bounding box center [814, 379] width 2355 height 554
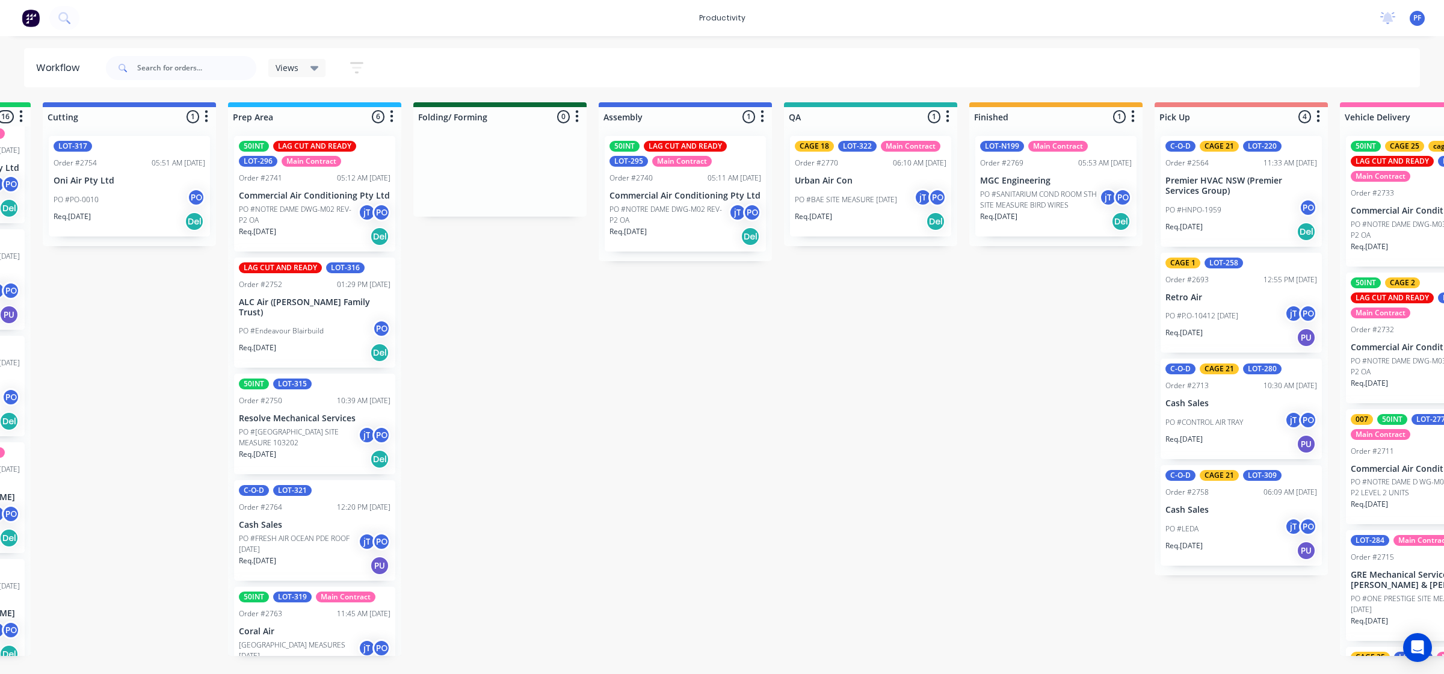
scroll to position [1253, 0]
click at [1049, 194] on p "PO #SANITARIUM COND ROOM STH SITE MEASURE BIRD WIRES" at bounding box center [1039, 200] width 119 height 22
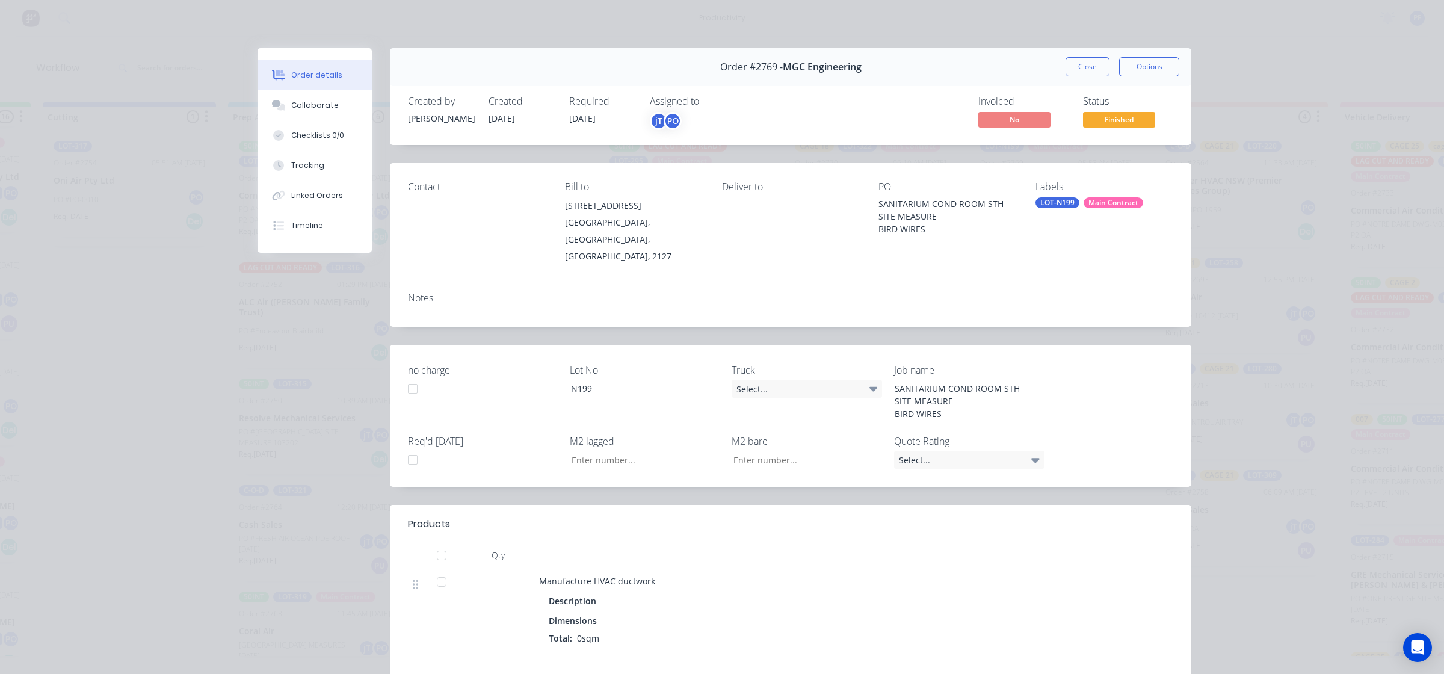
click at [1041, 206] on div "LOT-N199" at bounding box center [1057, 202] width 44 height 11
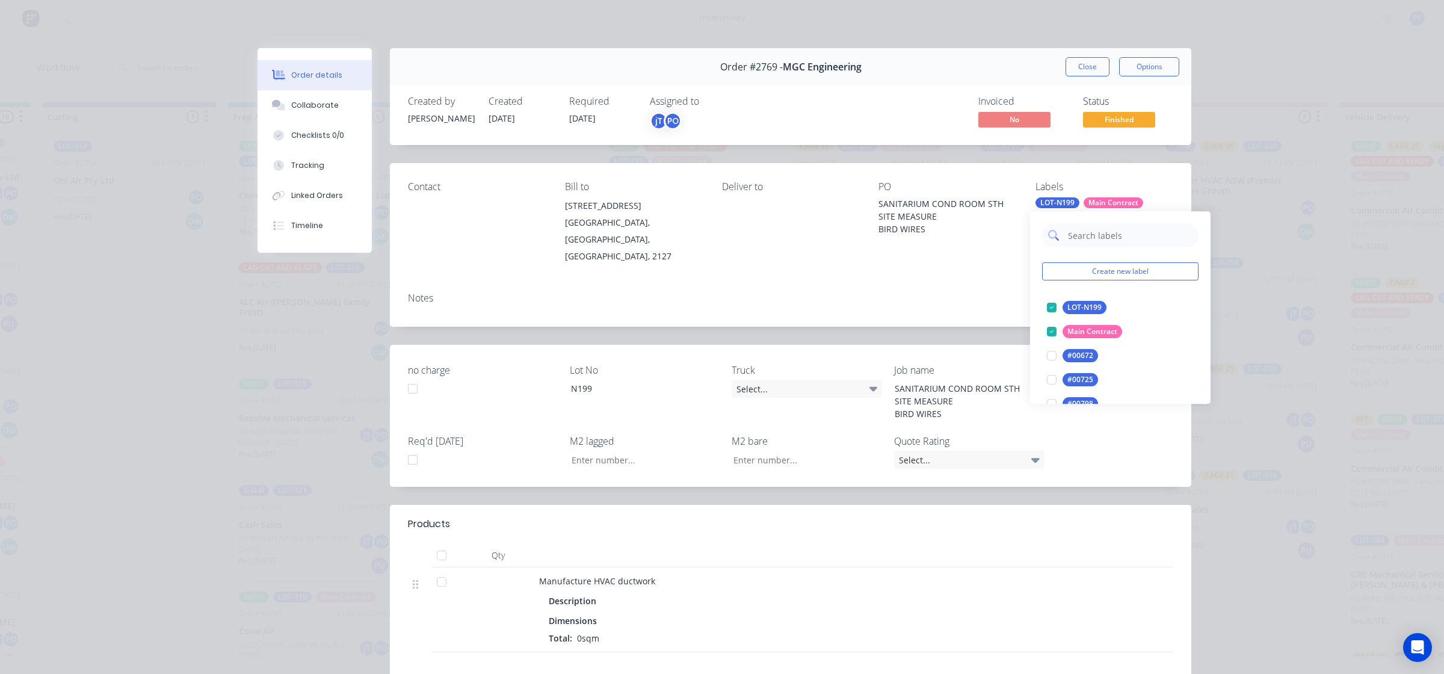
click at [1082, 229] on input "text" at bounding box center [1130, 235] width 126 height 24
type input "cage 21"
drag, startPoint x: 1042, startPoint y: 313, endPoint x: 1036, endPoint y: 306, distance: 9.4
click at [1042, 312] on div at bounding box center [1052, 307] width 24 height 24
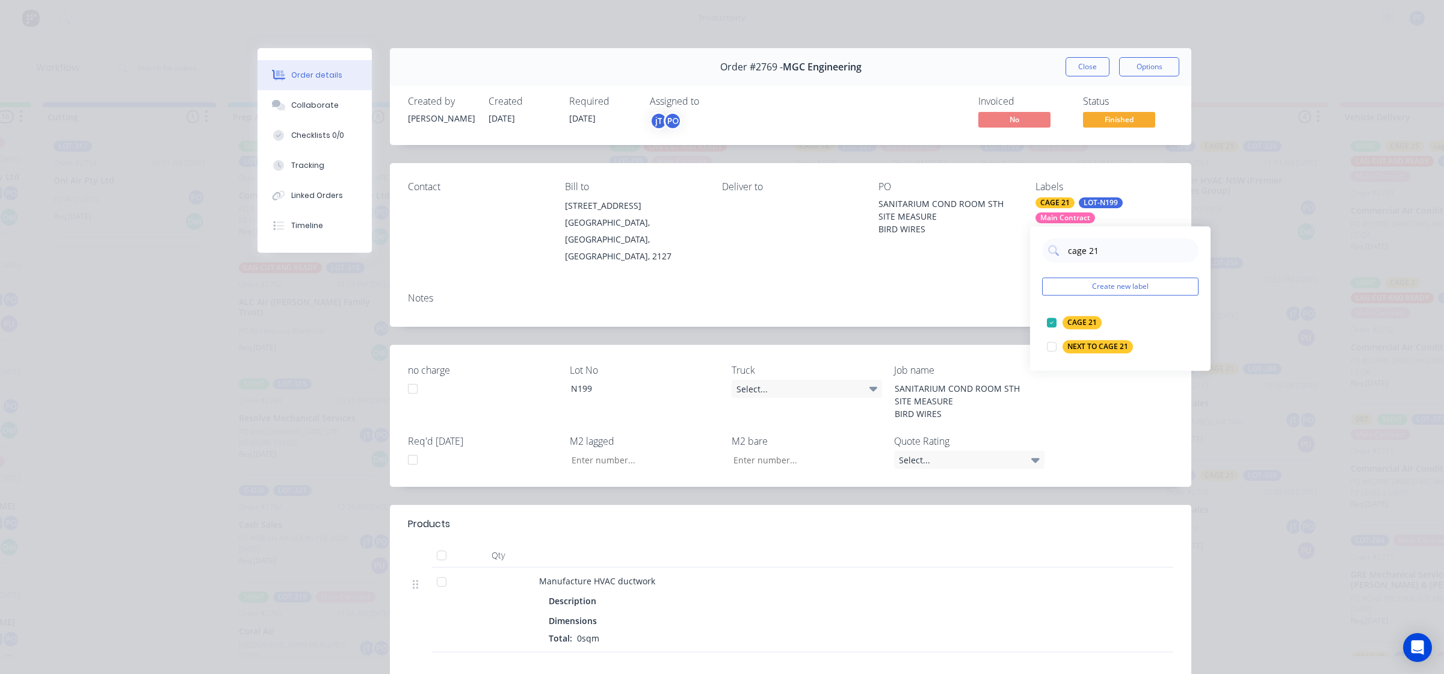
click at [981, 290] on div "Notes" at bounding box center [790, 305] width 801 height 44
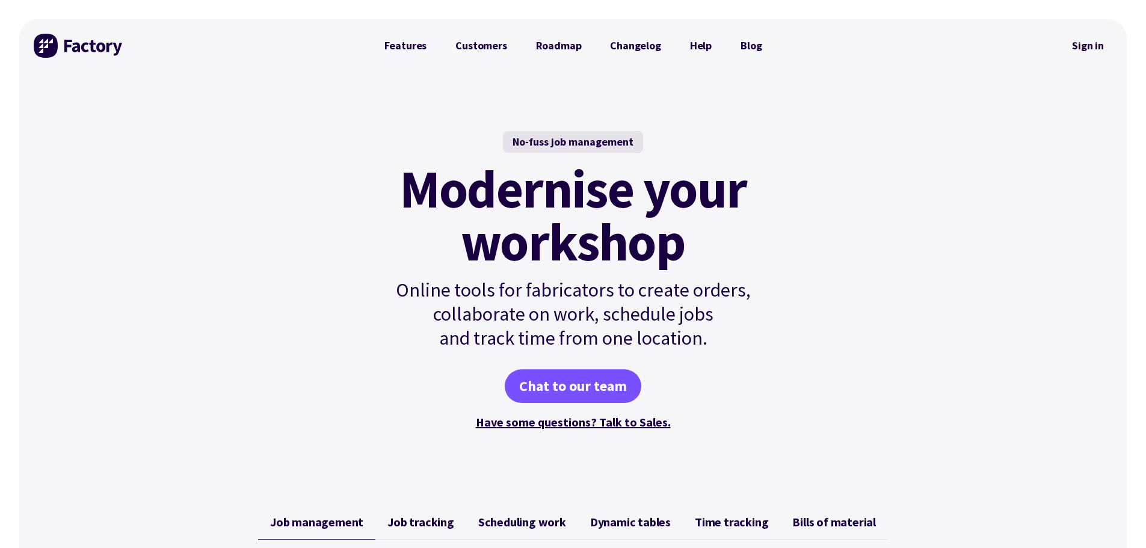
drag, startPoint x: 1088, startPoint y: 46, endPoint x: 978, endPoint y: 194, distance: 184.0
click at [946, 215] on div "No-fuss job management Modernise your workshop Online tools for fabricators to …" at bounding box center [573, 281] width 1108 height 419
click at [1085, 39] on link "Sign in" at bounding box center [1088, 46] width 49 height 28
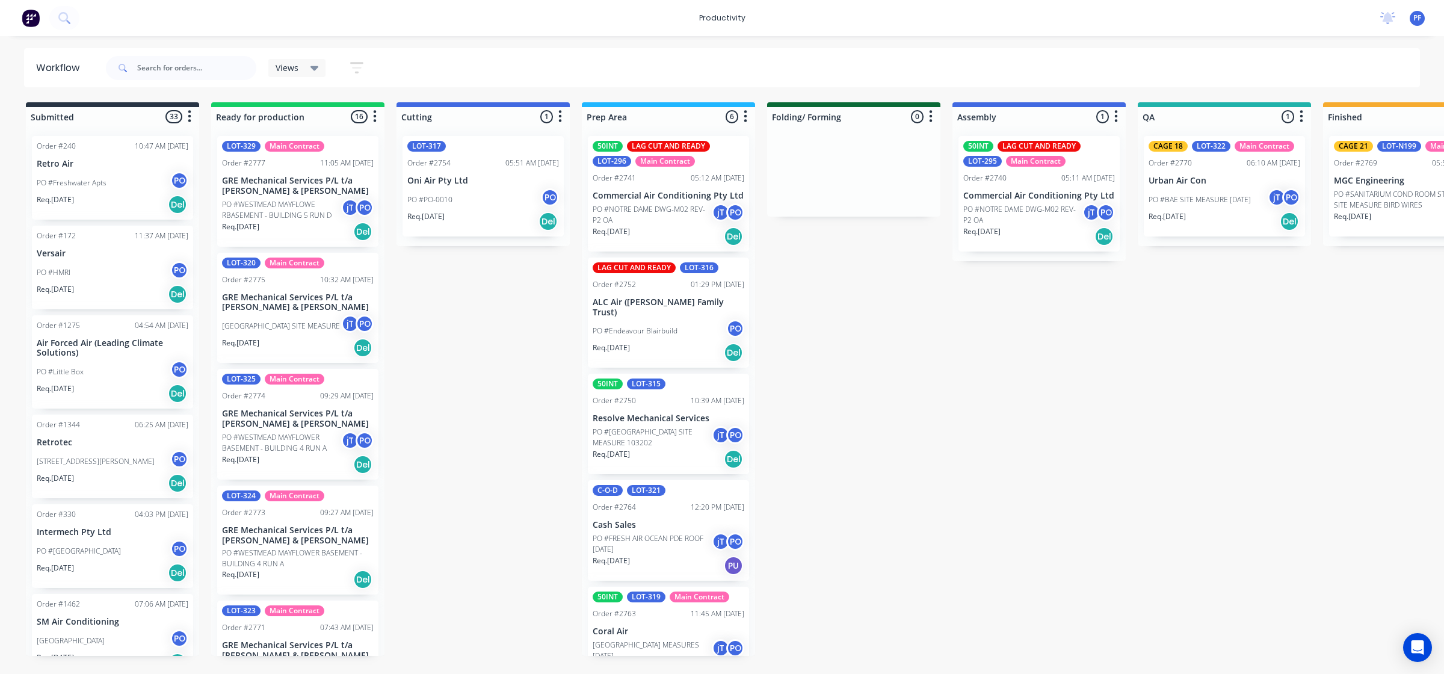
click at [1372, 189] on p "PO #SANITARIUM COND ROOM STH SITE MEASURE BIRD WIRES" at bounding box center [1393, 200] width 119 height 22
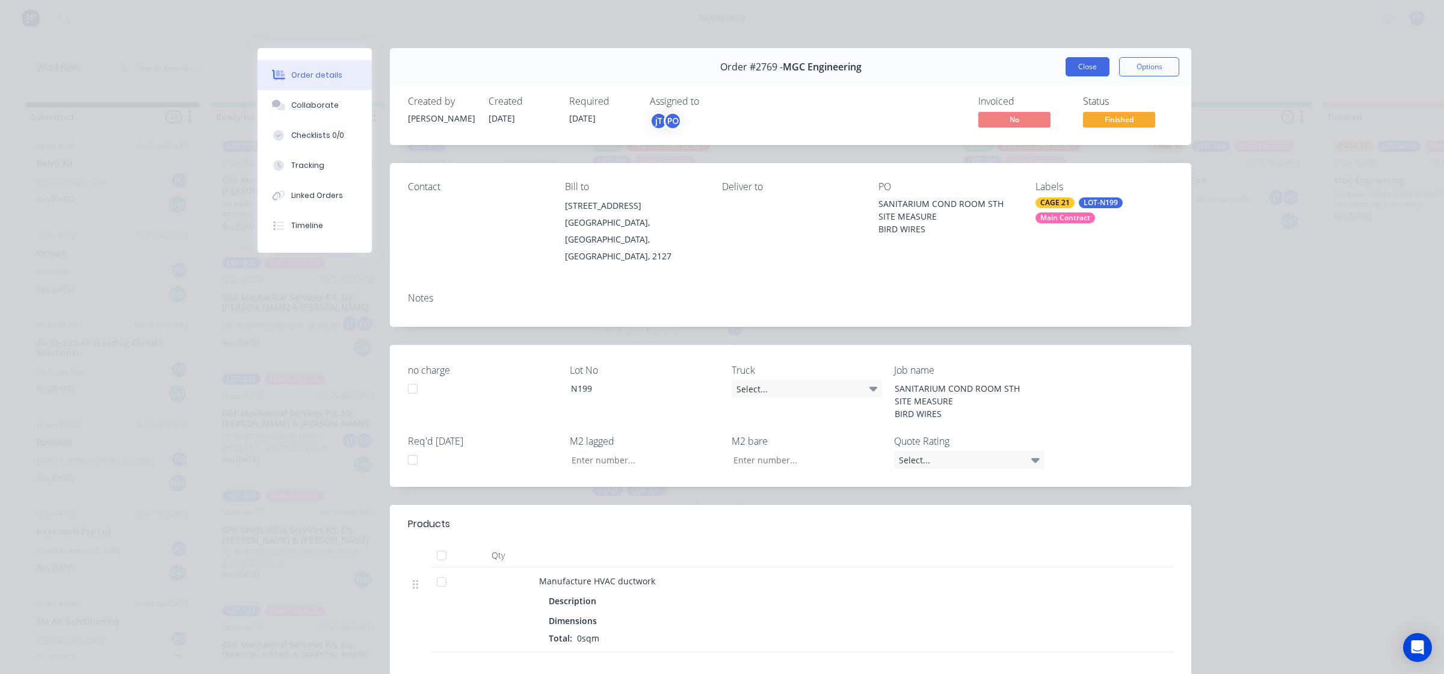
click at [1084, 73] on button "Close" at bounding box center [1087, 66] width 44 height 19
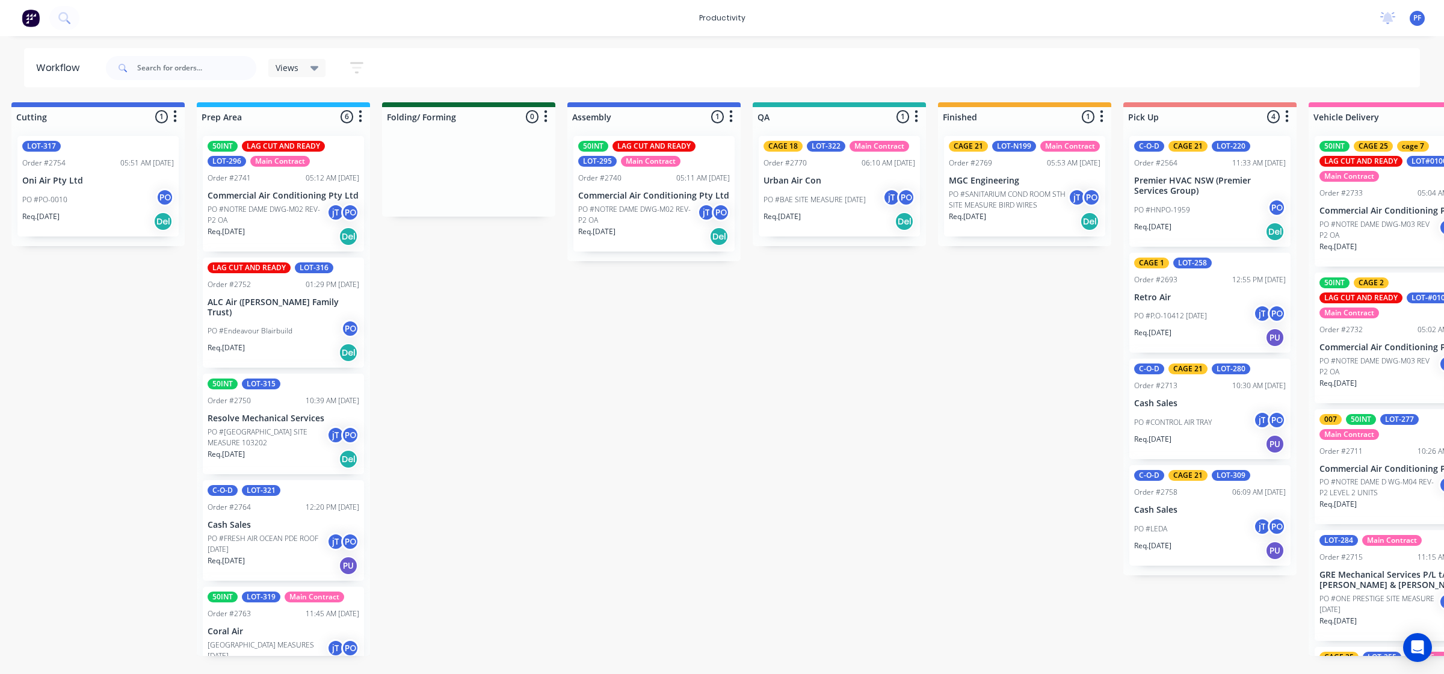
scroll to position [0, 590]
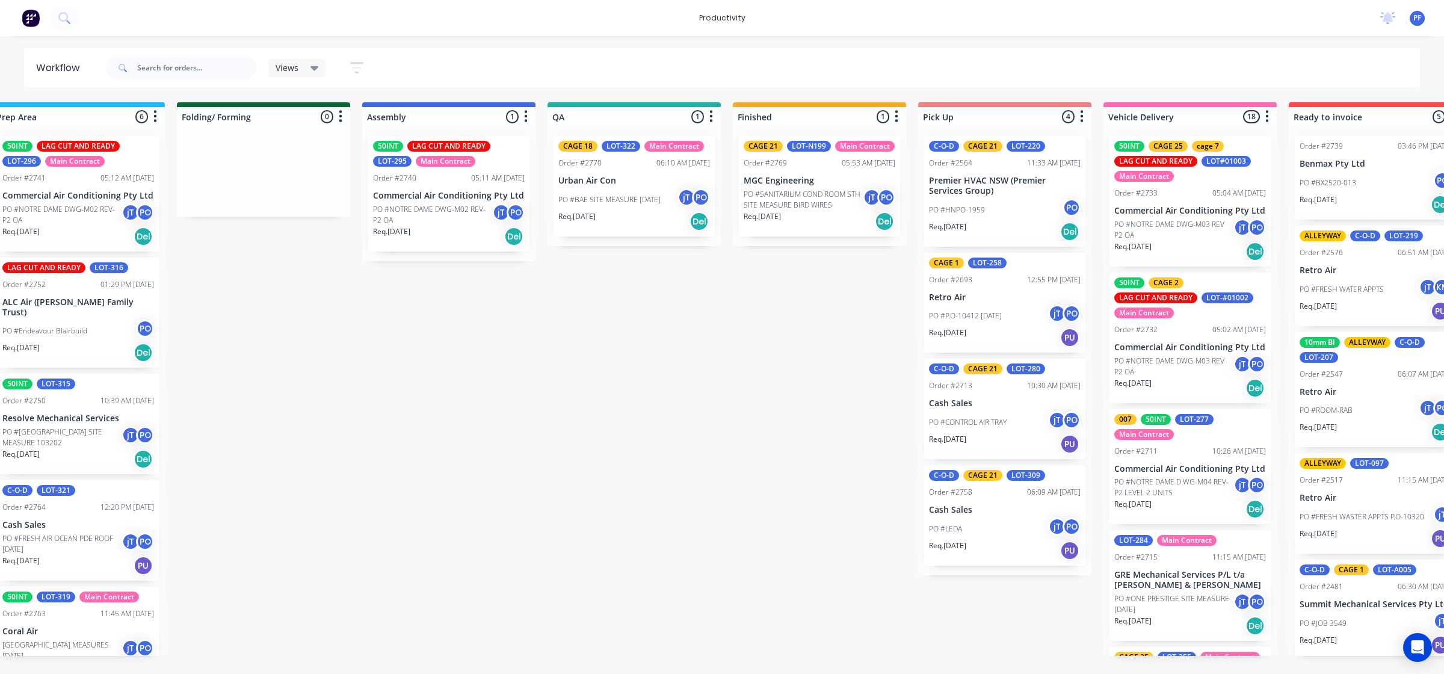
drag, startPoint x: 675, startPoint y: 452, endPoint x: 511, endPoint y: 469, distance: 164.6
click at [446, 575] on div "Submitted 33 Order #240 10:47 AM [DATE] Retro Air PO #Freshwater Apts PO Req. […" at bounding box center [578, 379] width 2355 height 554
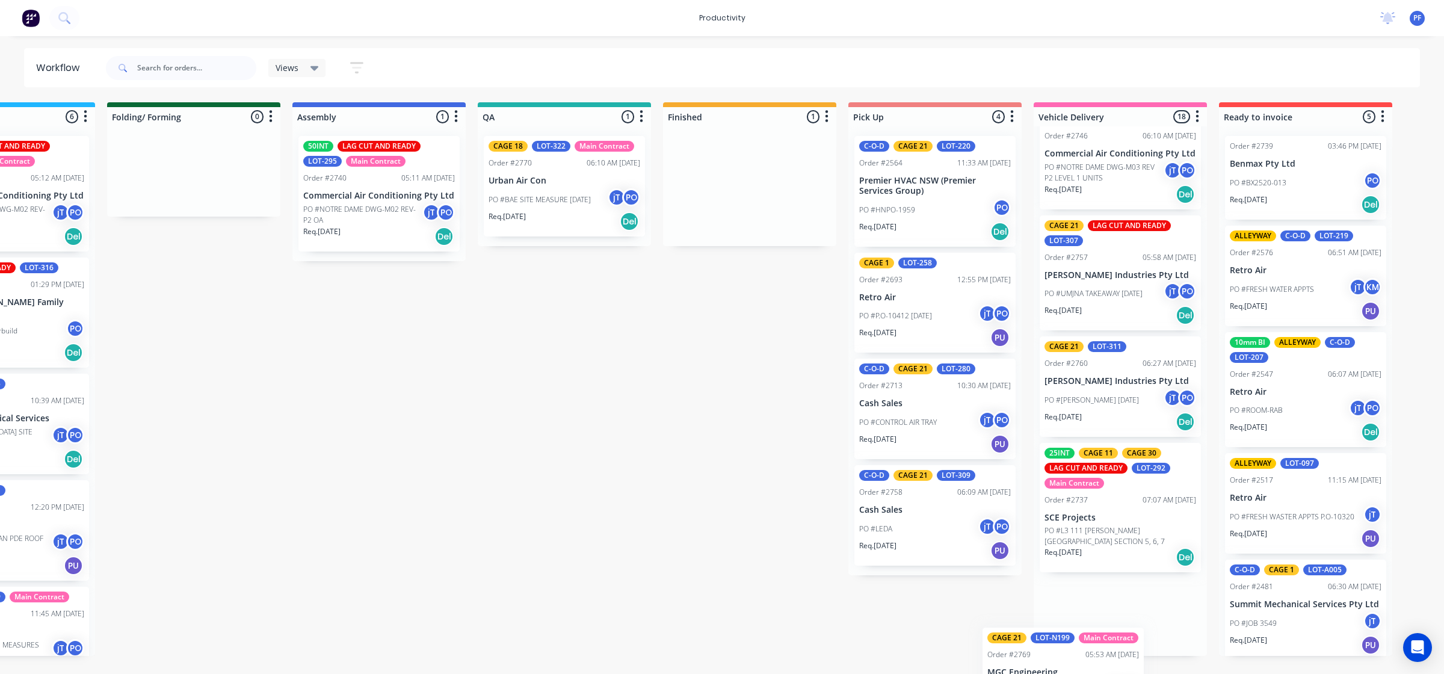
scroll to position [1736, 0]
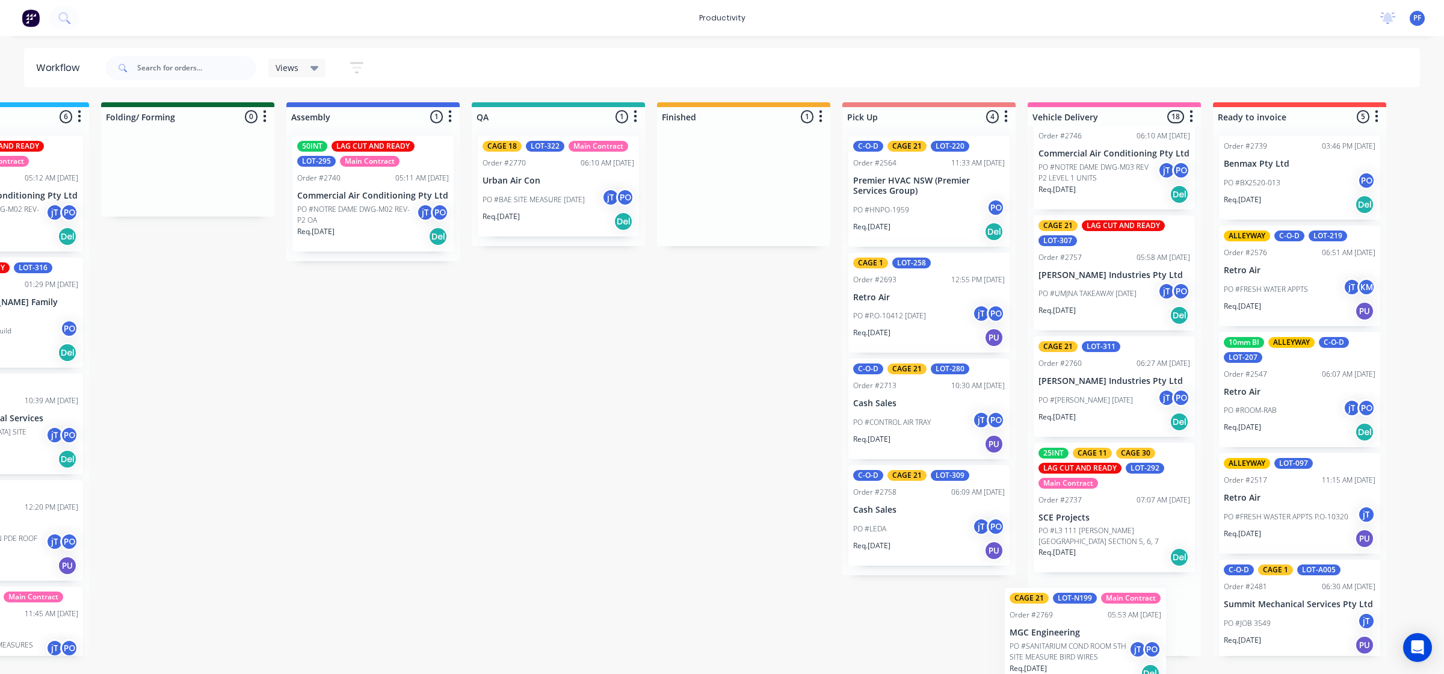
drag, startPoint x: 780, startPoint y: 168, endPoint x: 1076, endPoint y: 600, distance: 523.3
click at [1066, 600] on div "Submitted 33 Order #240 10:47 AM [DATE] Retro Air PO #Freshwater Apts PO Req. […" at bounding box center [502, 379] width 2355 height 554
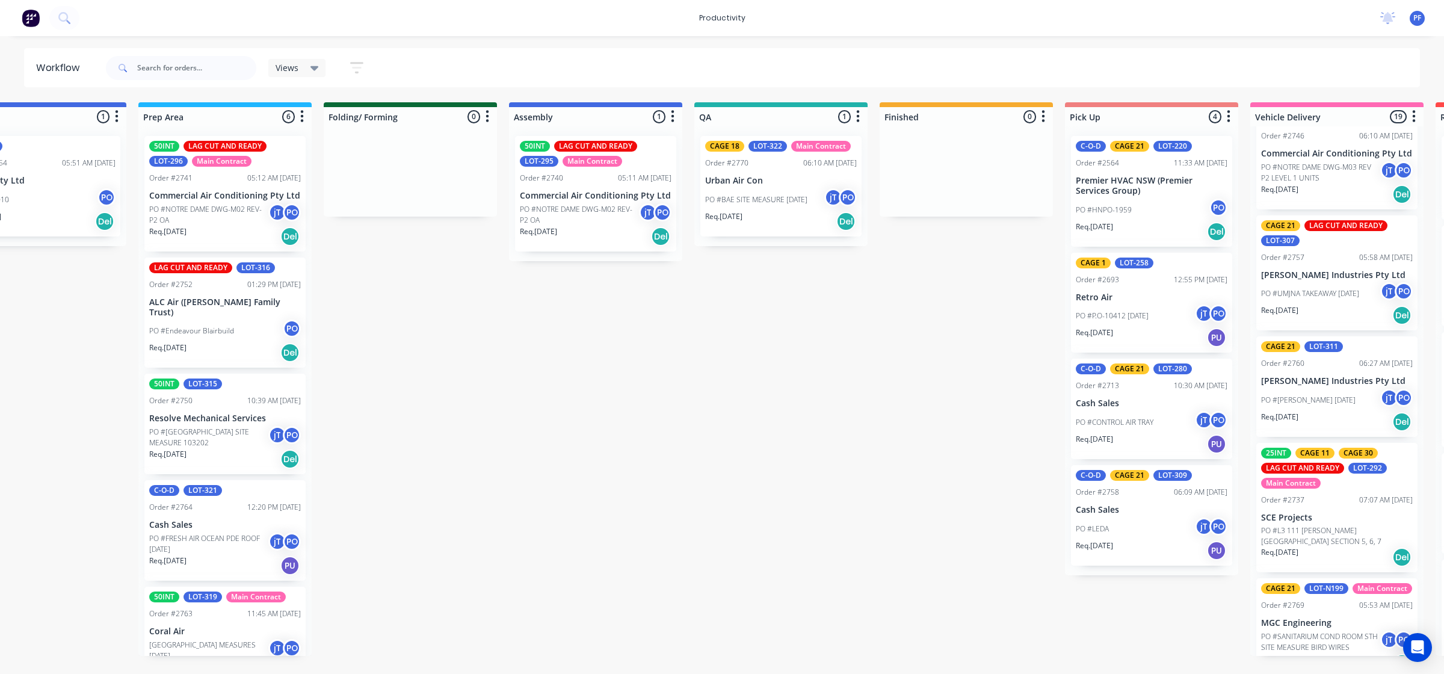
scroll to position [0, 341]
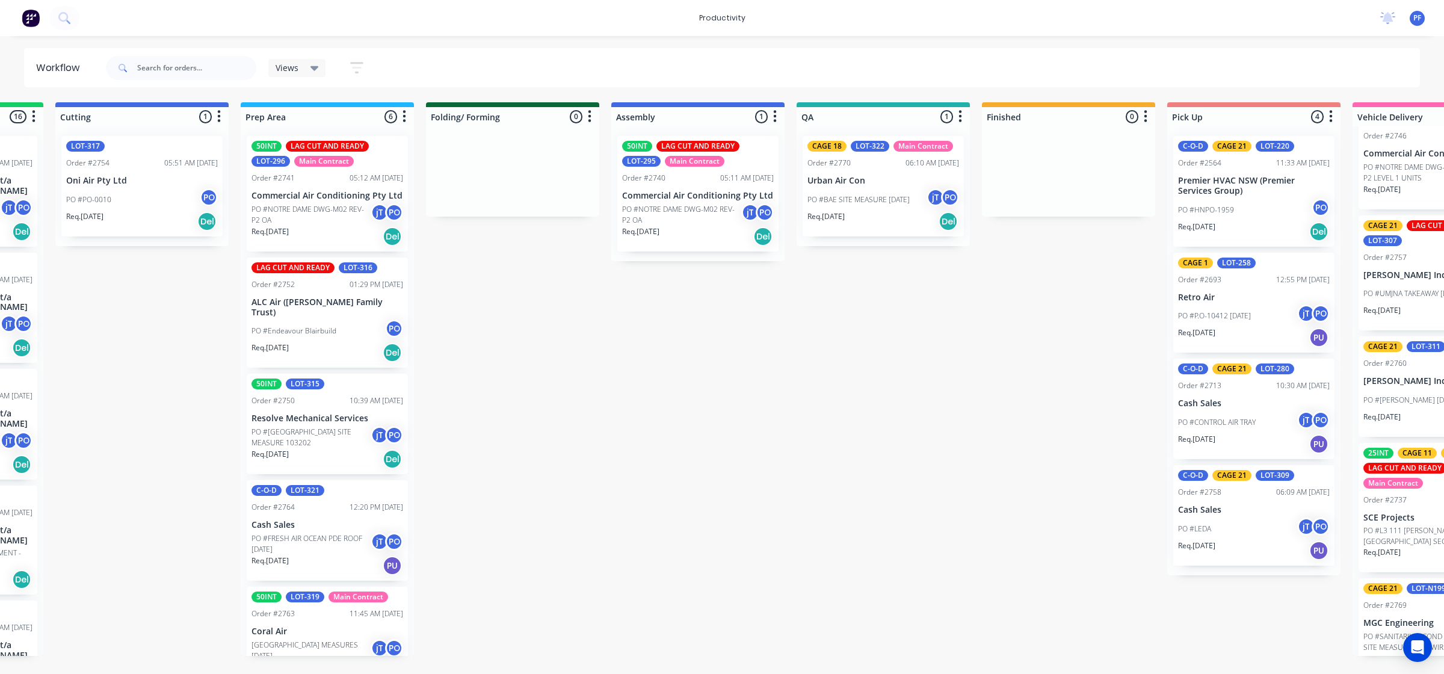
drag, startPoint x: 321, startPoint y: 427, endPoint x: 639, endPoint y: 339, distance: 330.3
click at [325, 427] on div "50INT LAG CUT AND READY LOT-296 Main Contract Order #2741 05:12 AM [DATE] Comme…" at bounding box center [327, 390] width 173 height 529
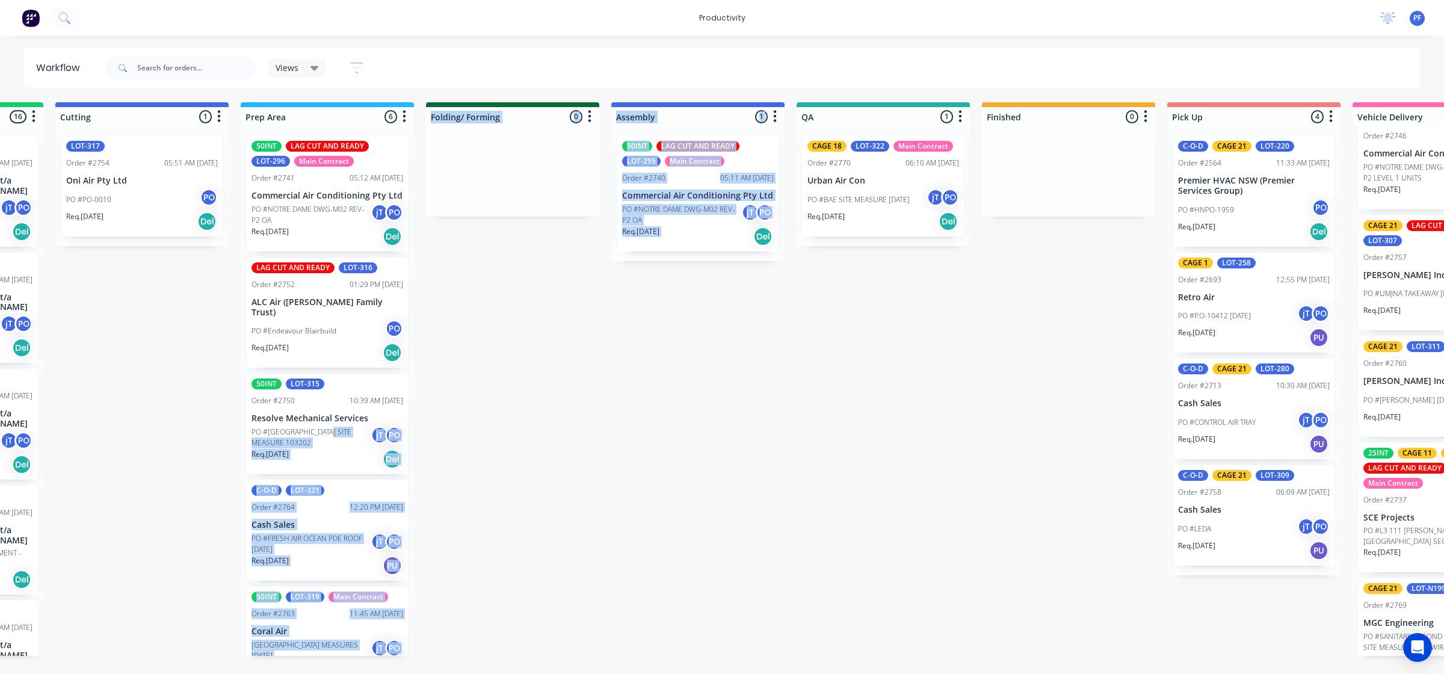
drag, startPoint x: 639, startPoint y: 339, endPoint x: 720, endPoint y: 307, distance: 87.3
drag, startPoint x: 720, startPoint y: 307, endPoint x: 627, endPoint y: 380, distance: 118.3
click at [626, 383] on div "Submitted 33 Order #240 10:47 AM [DATE] Retro Air PO #Freshwater Apts PO Req. […" at bounding box center [827, 379] width 2355 height 554
click at [606, 356] on div "Submitted 33 Order #240 10:47 AM [DATE] Retro Air PO #Freshwater Apts PO Req. […" at bounding box center [827, 379] width 2355 height 554
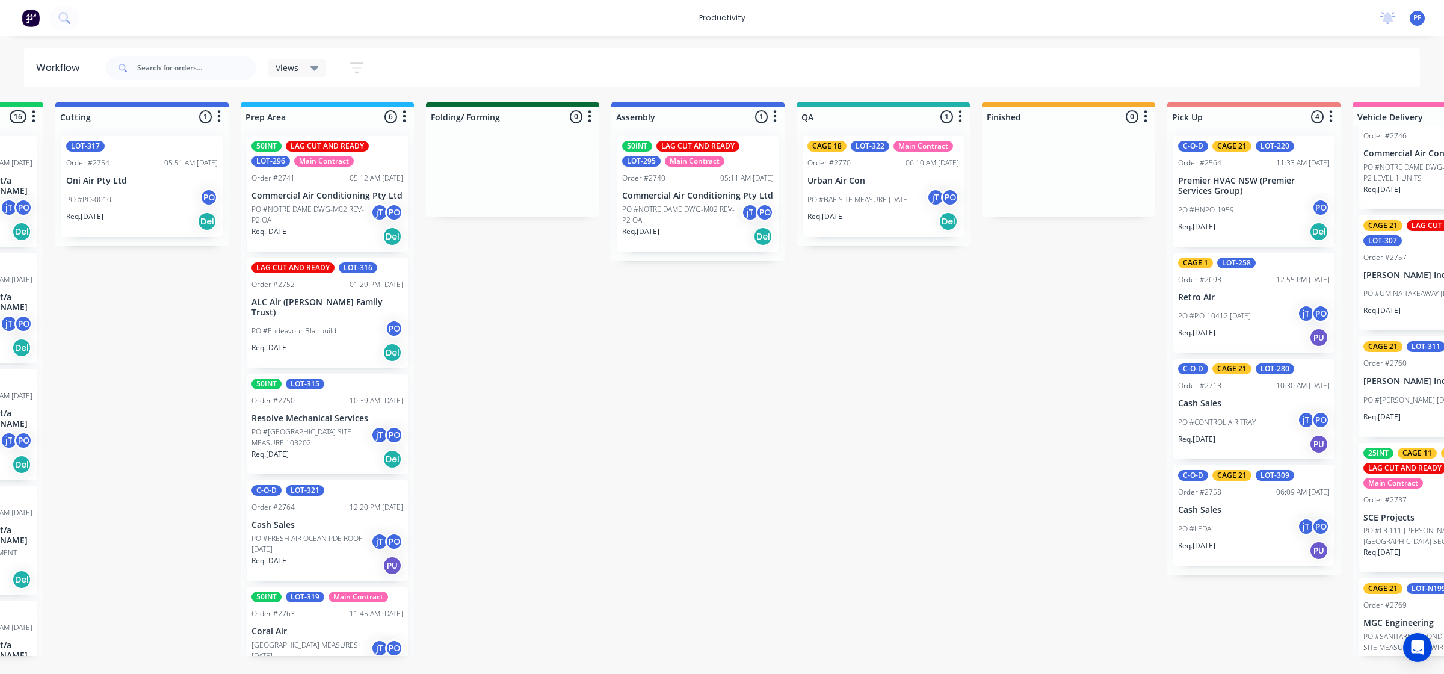
click at [513, 368] on div "Submitted 33 Order #240 10:47 AM [DATE] Retro Air PO #Freshwater Apts PO Req. […" at bounding box center [827, 379] width 2355 height 554
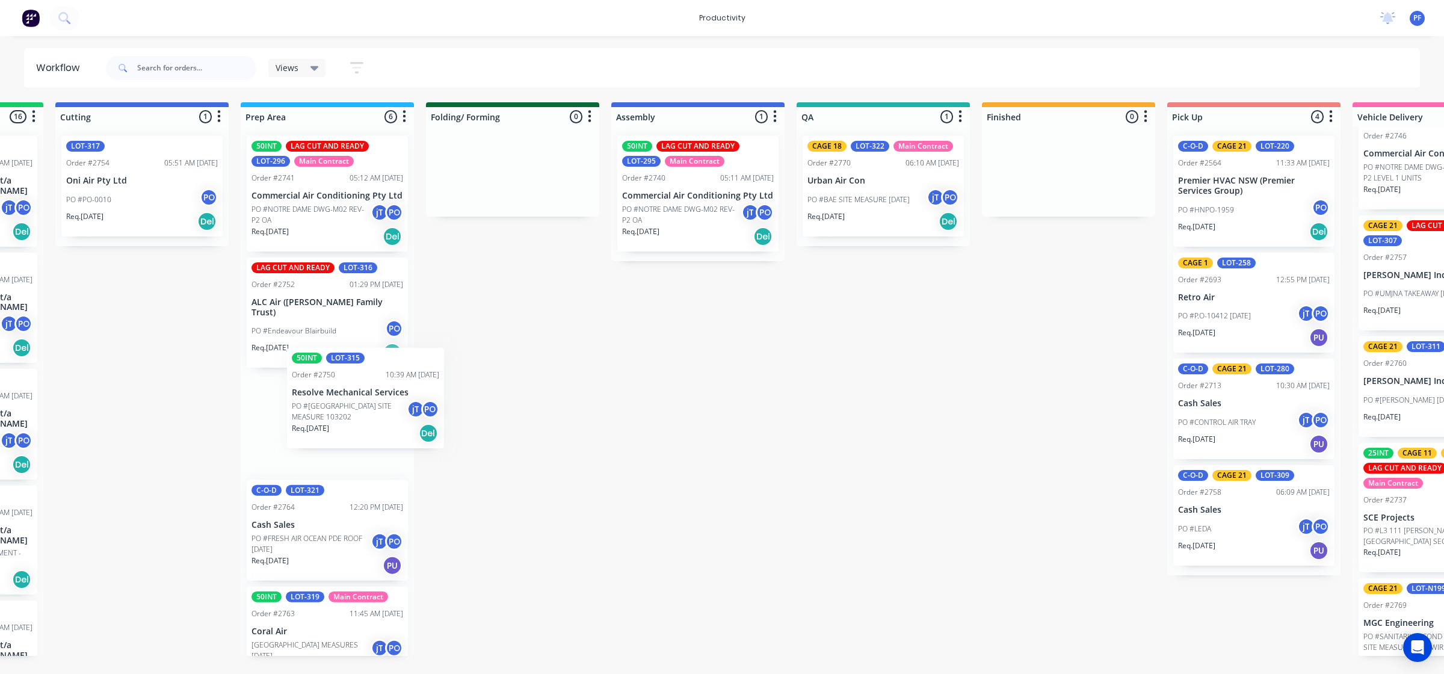
scroll to position [0, 338]
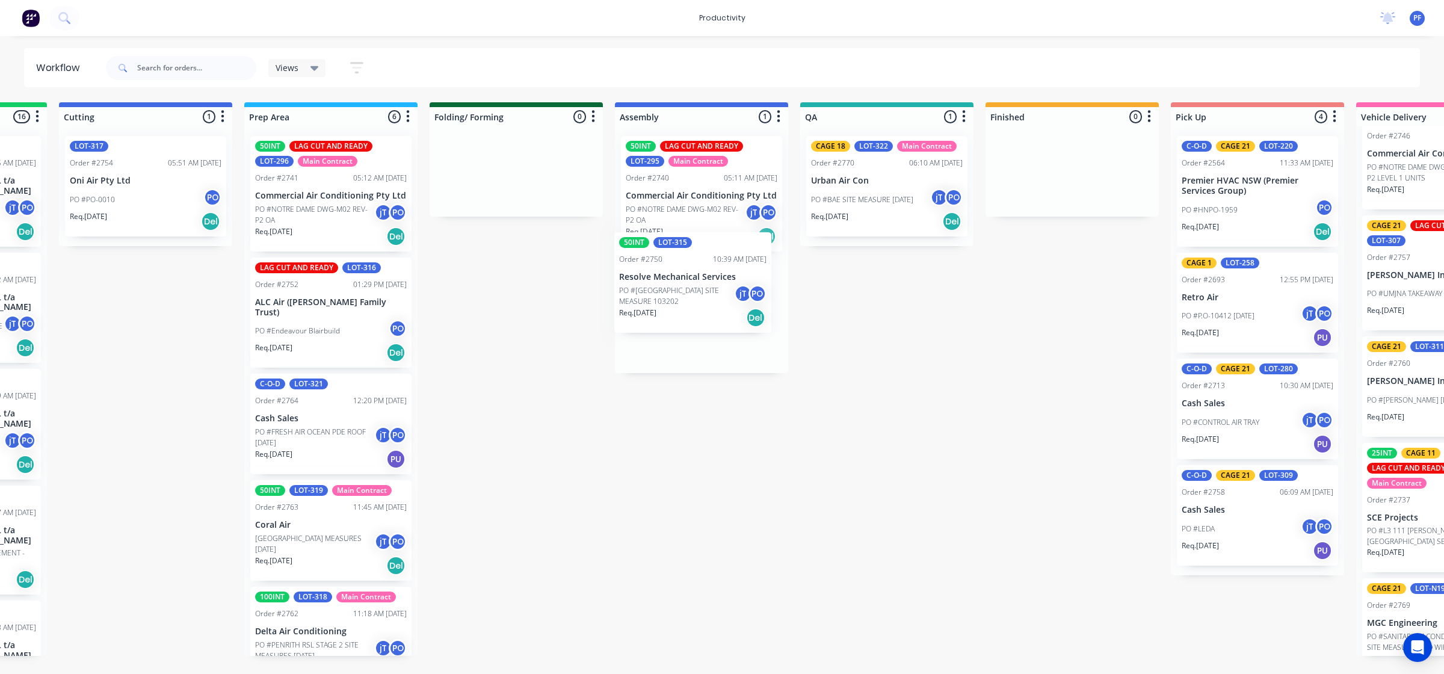
drag, startPoint x: 304, startPoint y: 415, endPoint x: 687, endPoint y: 277, distance: 406.7
click at [687, 278] on div "Submitted 33 Order #240 10:47 AM [DATE] Retro Air PO #Freshwater Apts PO Req. […" at bounding box center [830, 379] width 2355 height 554
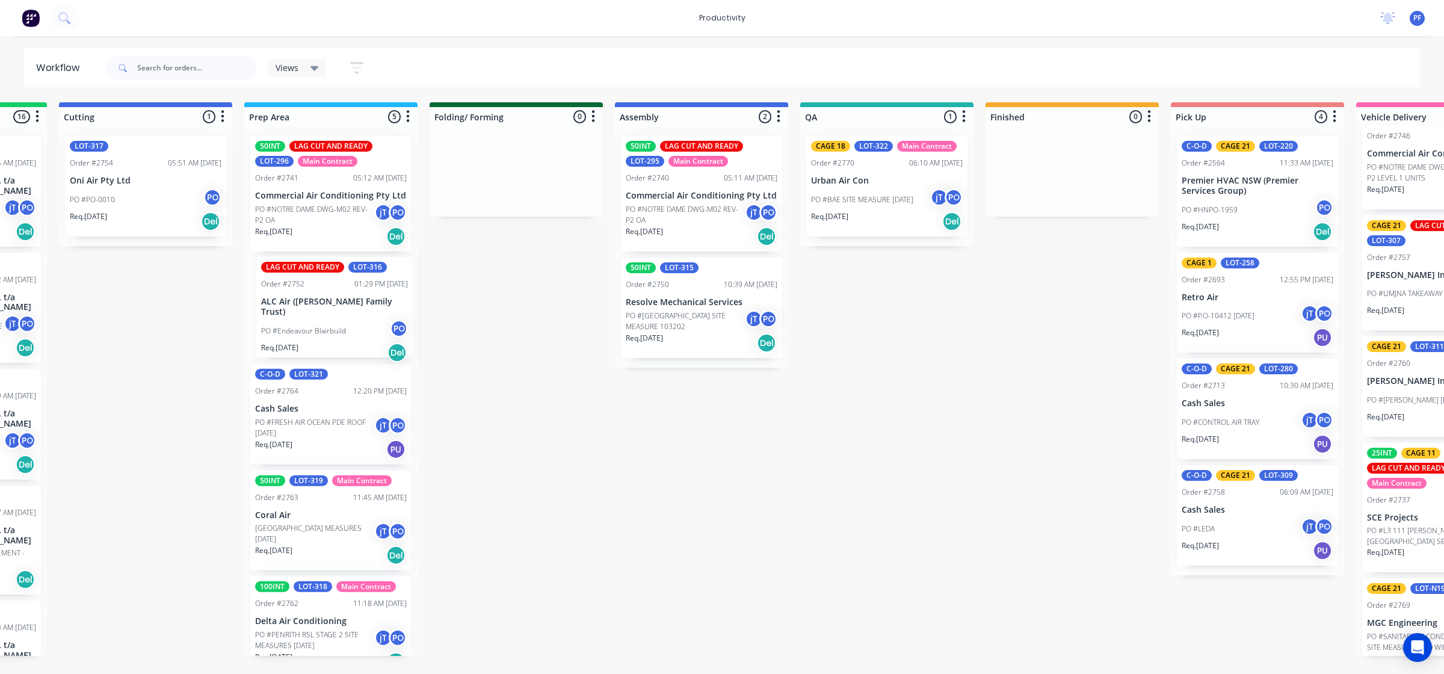
scroll to position [0, 334]
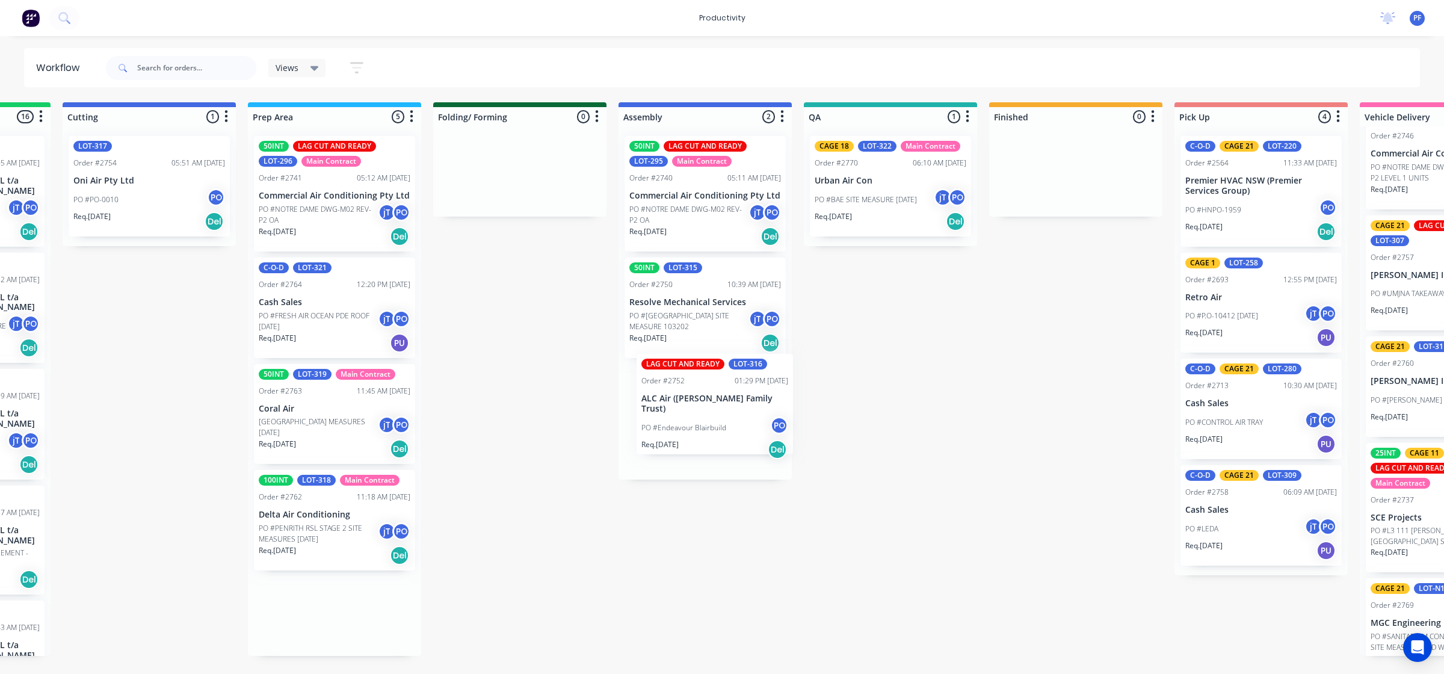
drag, startPoint x: 317, startPoint y: 316, endPoint x: 708, endPoint y: 409, distance: 401.9
click at [715, 412] on div "Submitted 33 Order #240 10:47 AM [DATE] Retro Air PO #Freshwater Apts PO Req. […" at bounding box center [834, 379] width 2355 height 554
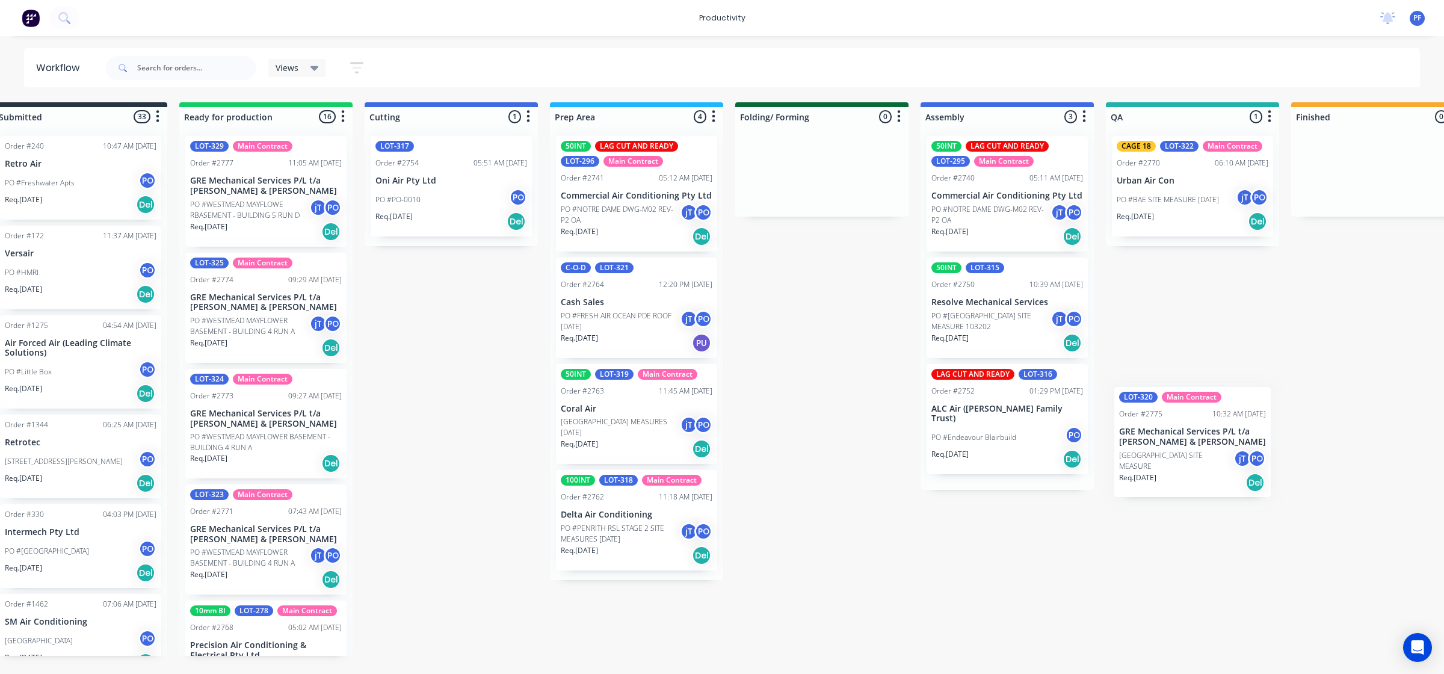
scroll to position [0, 37]
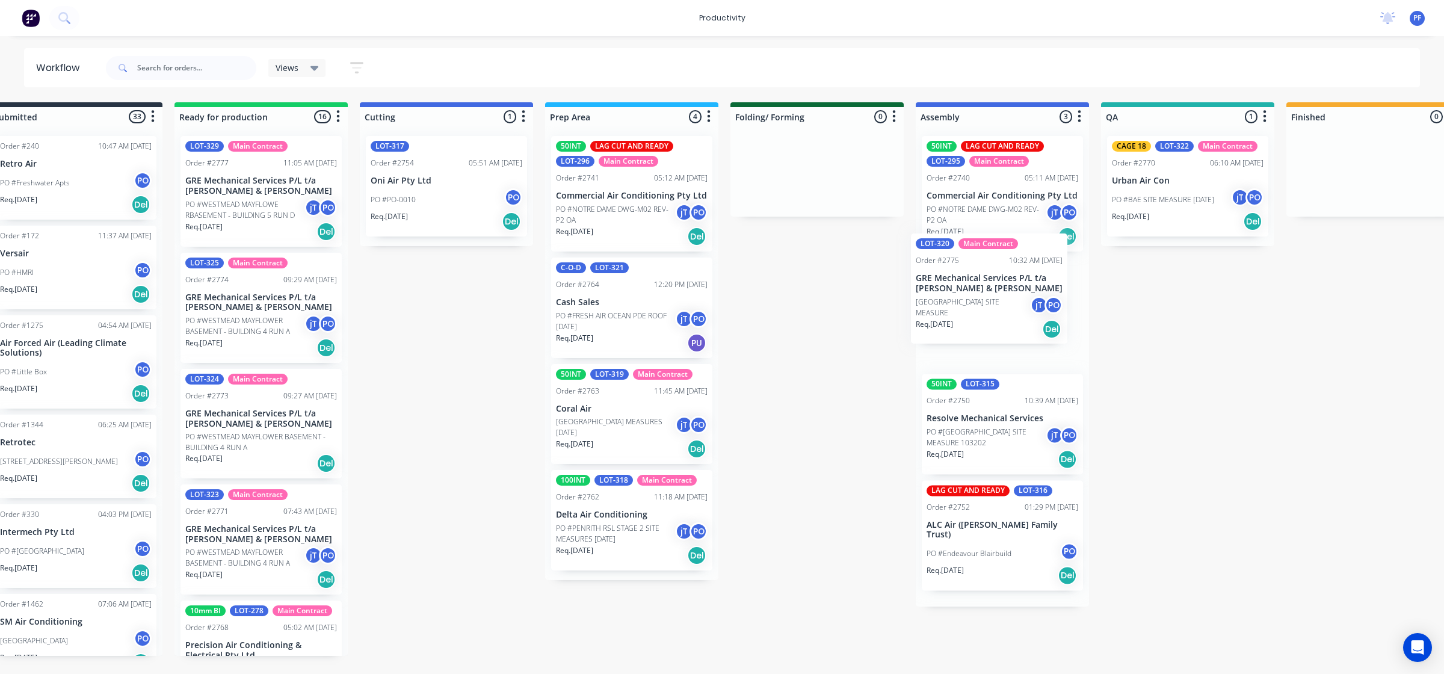
drag, startPoint x: 309, startPoint y: 327, endPoint x: 996, endPoint y: 314, distance: 687.8
click at [1014, 315] on div "Submitted 33 Order #240 10:47 AM [DATE] Retro Air PO #Freshwater Apts PO Req. […" at bounding box center [1131, 379] width 2355 height 554
